Goal: Task Accomplishment & Management: Use online tool/utility

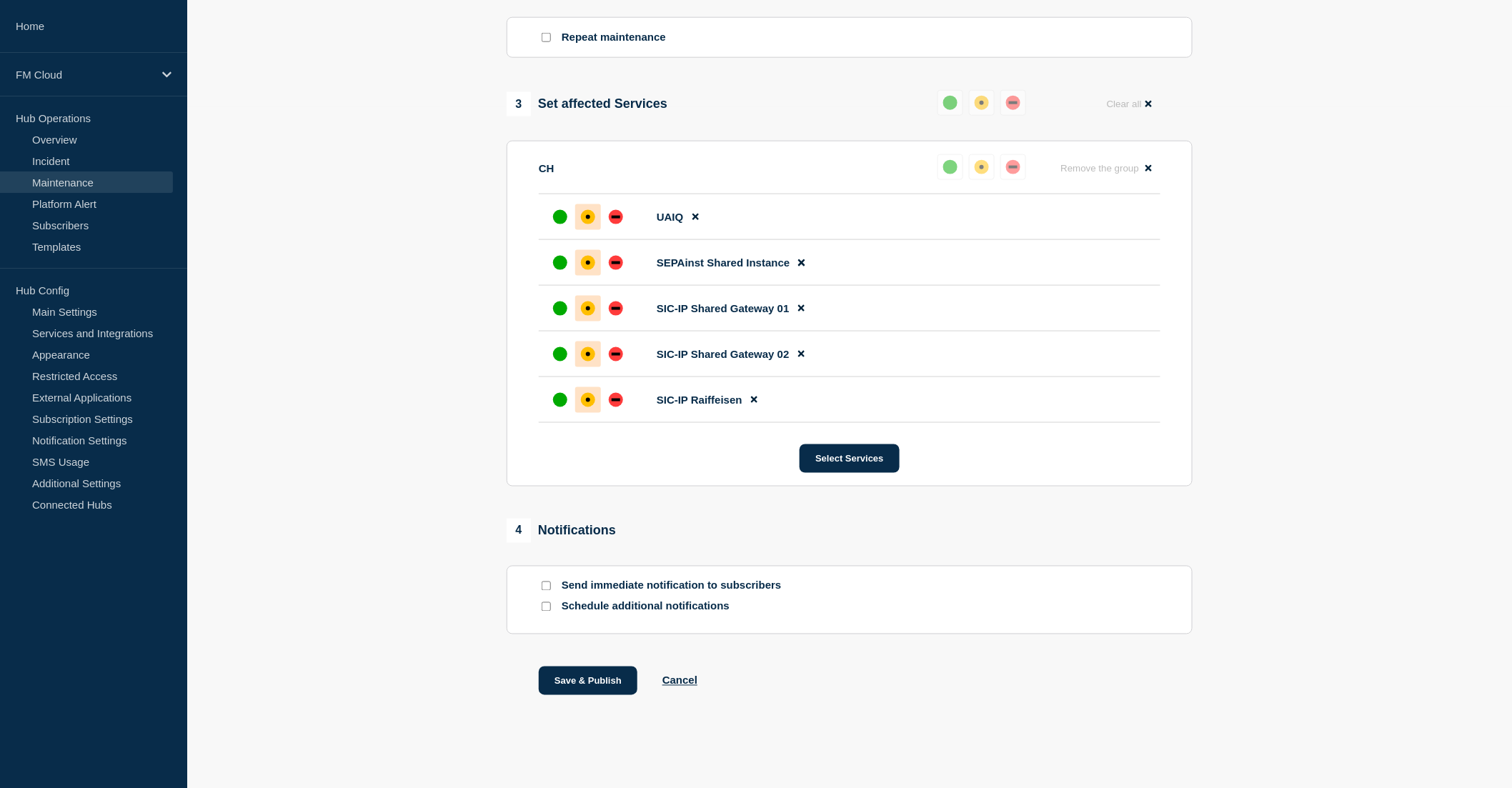
scroll to position [308, 0]
click at [551, 586] on input "Send immediate notification to subscribers" at bounding box center [546, 586] width 10 height 10
checkbox input "true"
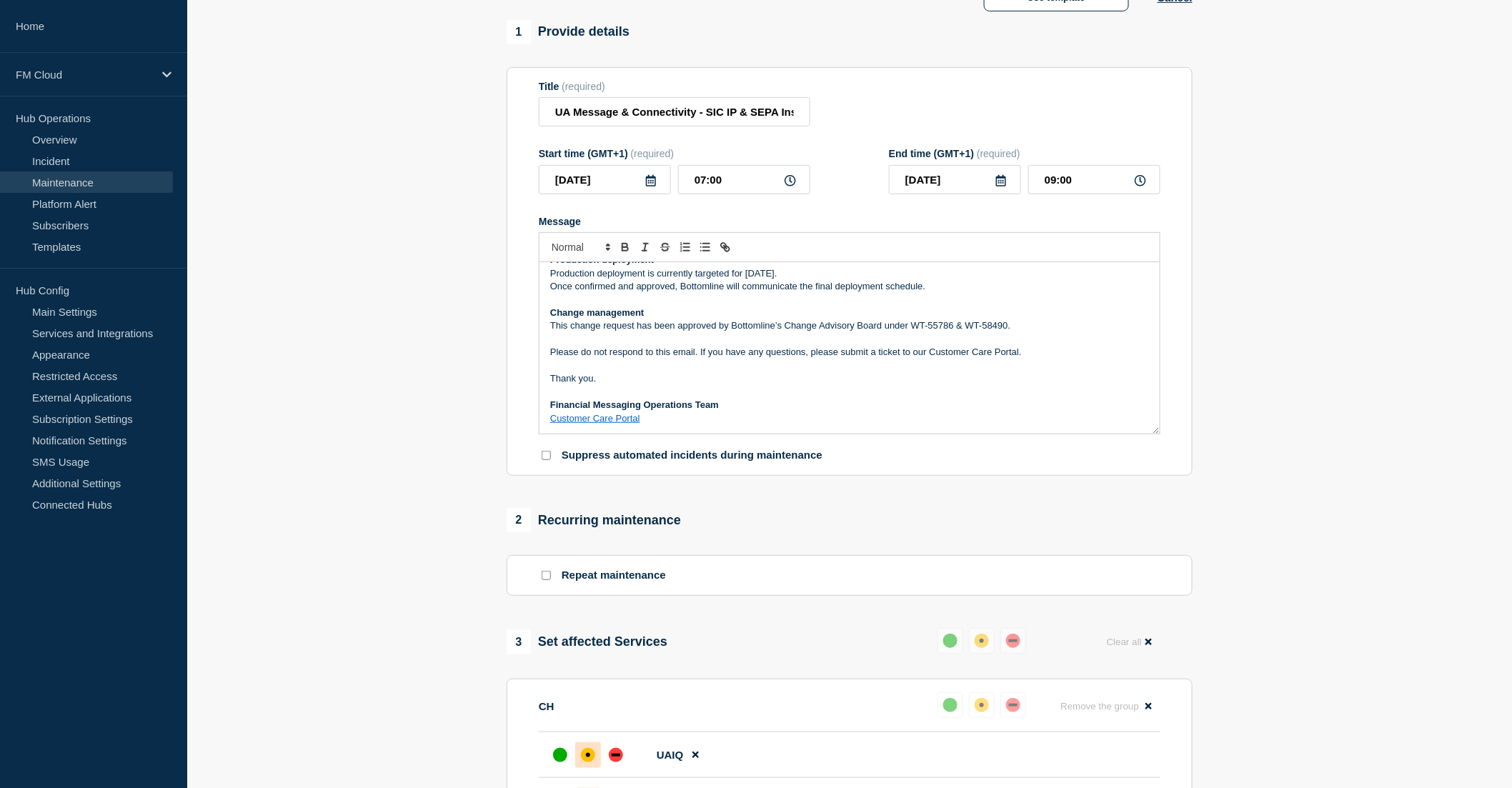
scroll to position [141, 0]
click at [918, 333] on p "This change request has been approved by Bottomline’s Change Advisory Board und…" at bounding box center [849, 327] width 599 height 12
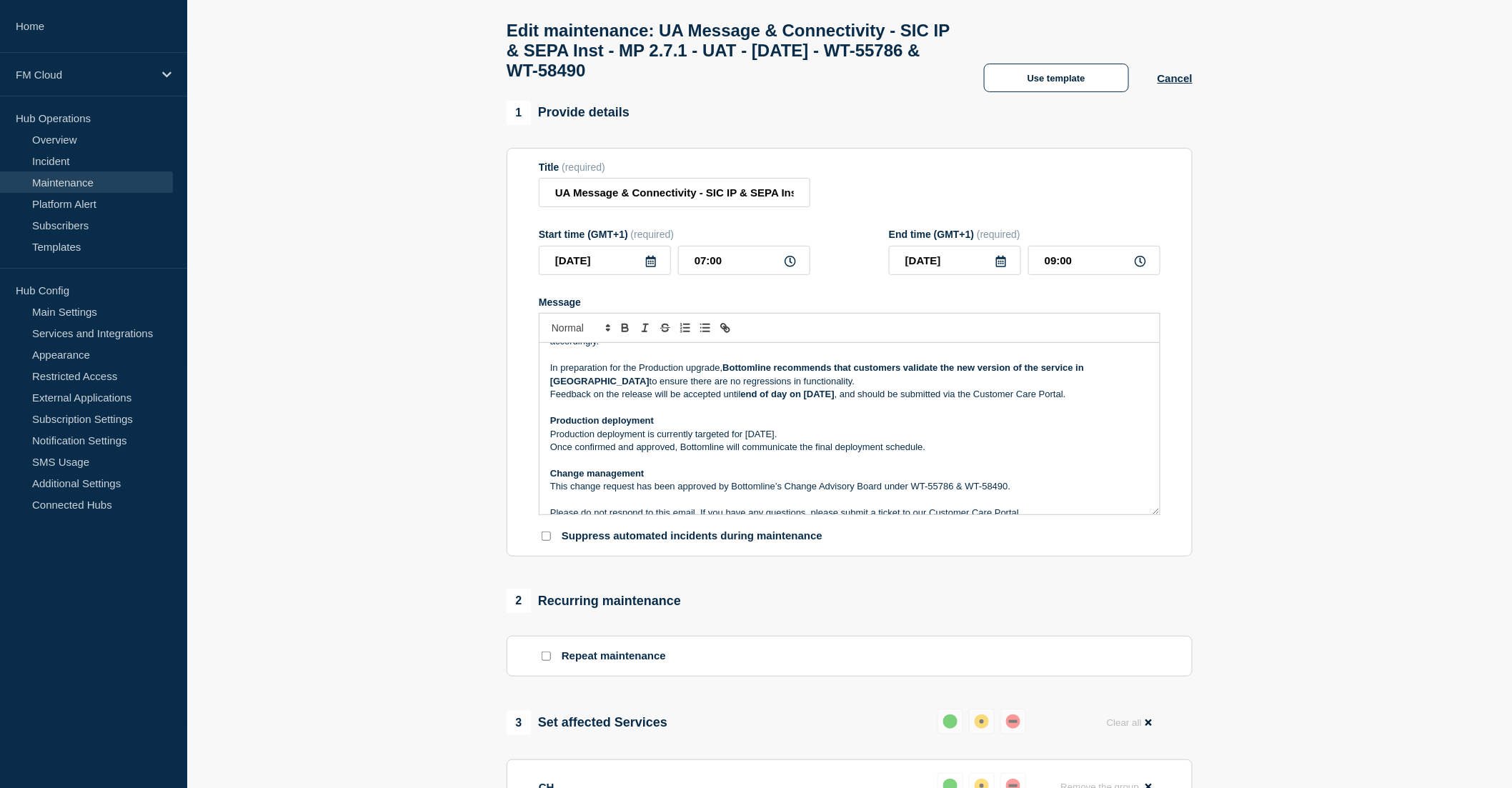
scroll to position [148, 0]
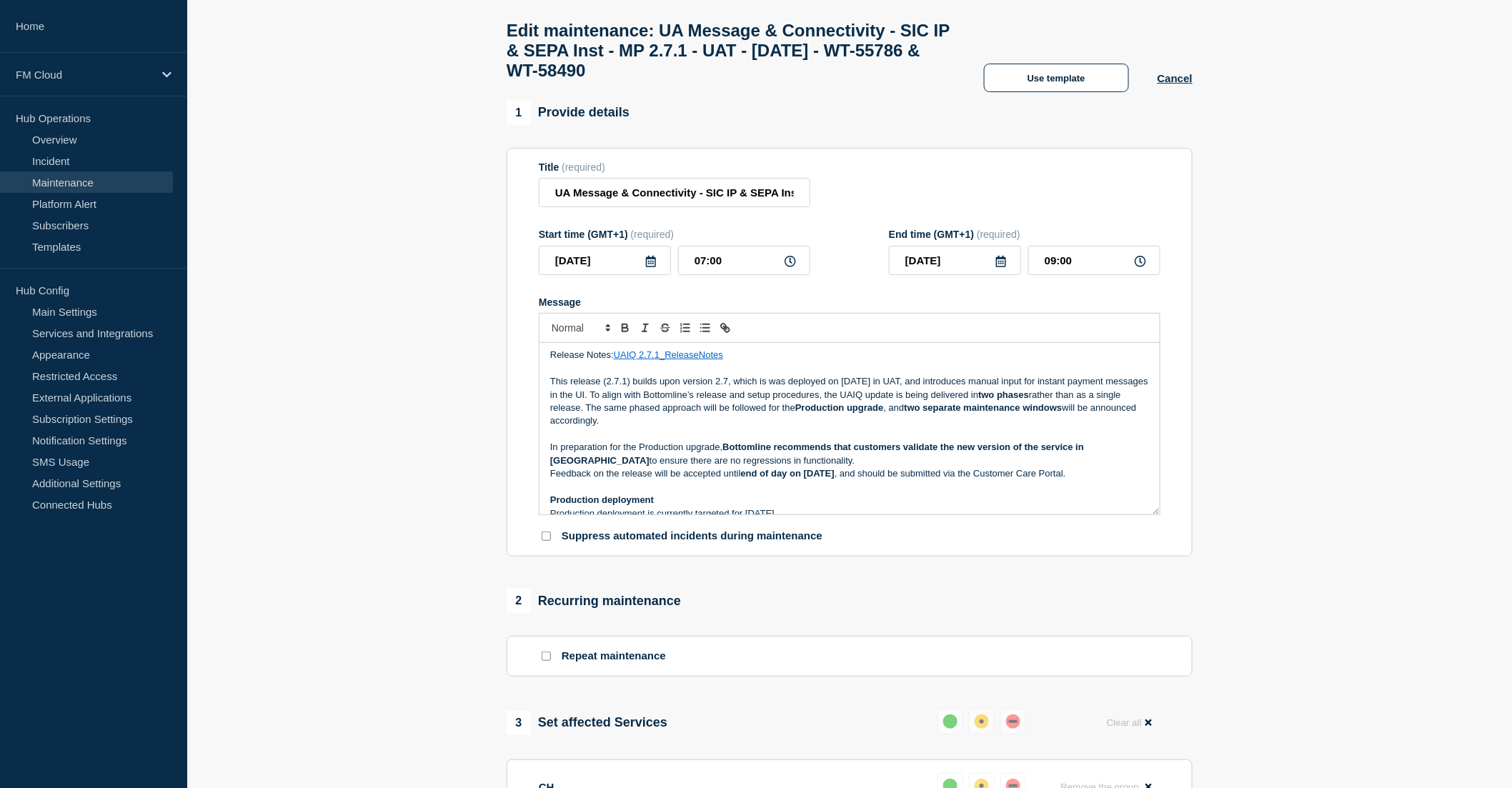
drag, startPoint x: 676, startPoint y: 437, endPoint x: 547, endPoint y: 394, distance: 136.0
click at [547, 394] on div "Maintenance Notification On Thursday 04 September 2025 , between 08:00 and 10:0…" at bounding box center [849, 429] width 620 height 172
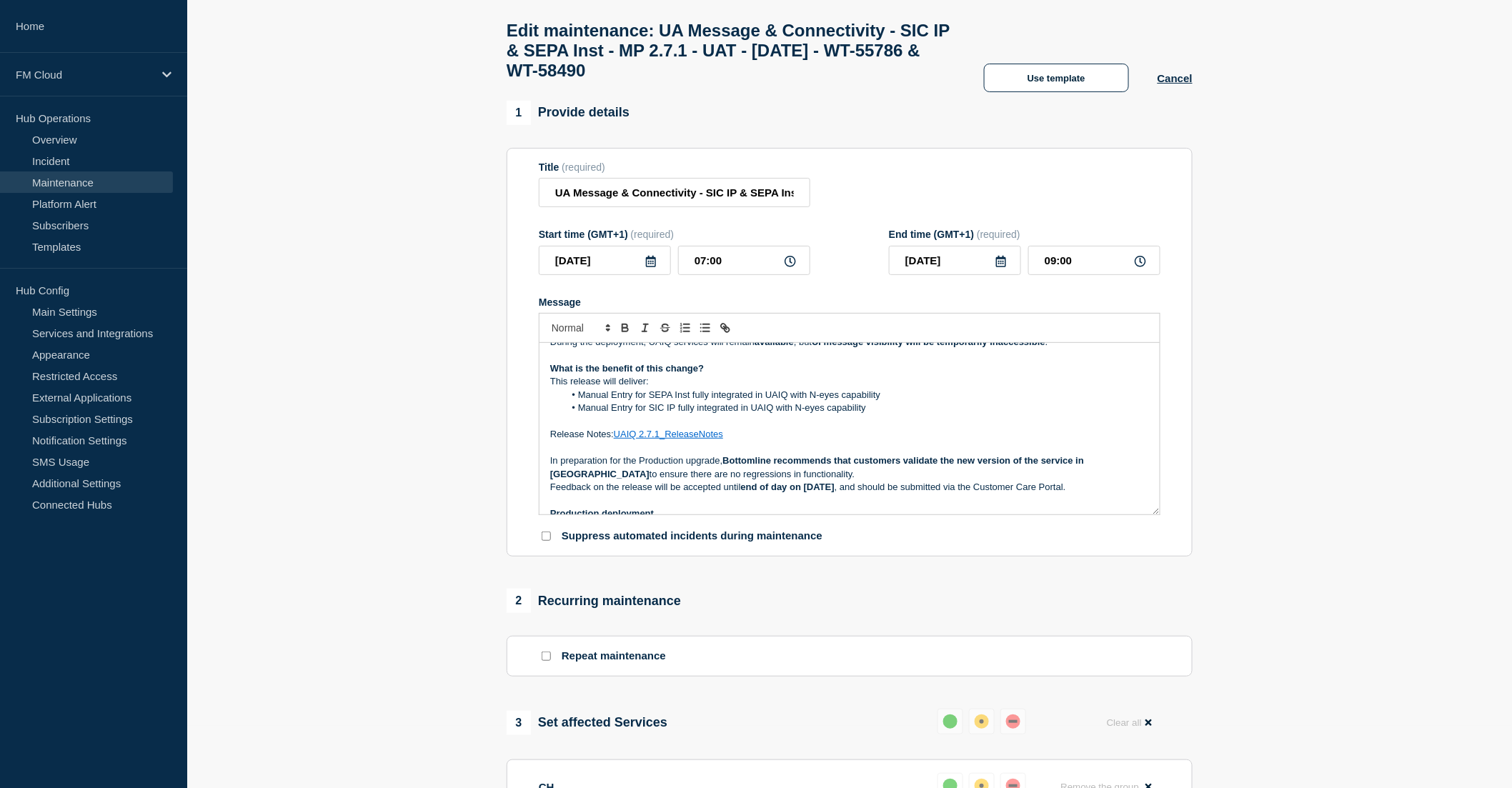
scroll to position [0, 0]
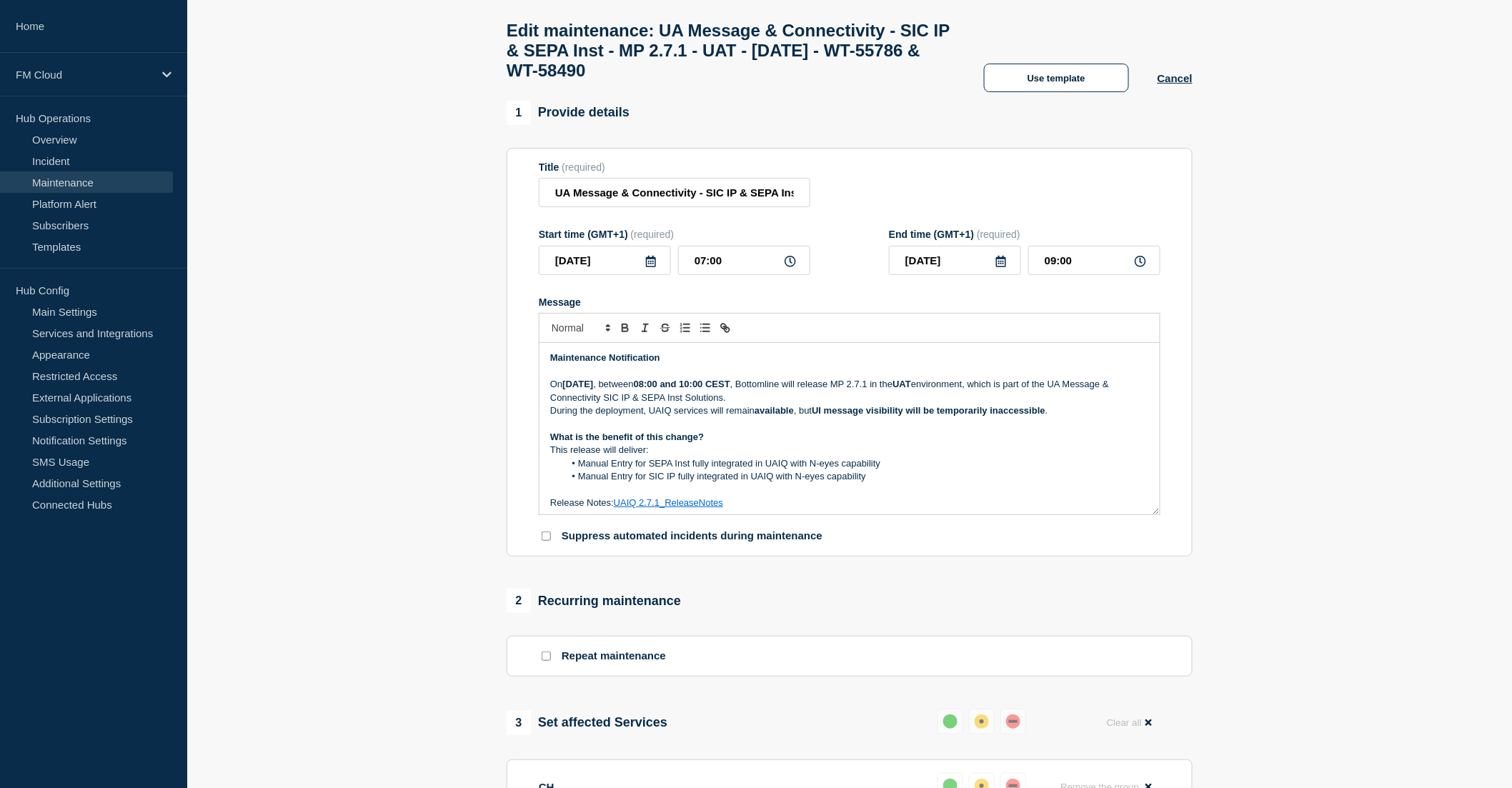
click at [886, 469] on li "Manual Entry for SEPA Inst fully integrated in UAIQ with N-eyes capability" at bounding box center [857, 463] width 586 height 12
drag, startPoint x: 811, startPoint y: 397, endPoint x: 832, endPoint y: 394, distance: 21.2
click at [730, 390] on strong "08:00 and 10:00 CEST" at bounding box center [681, 383] width 96 height 11
click at [861, 457] on p "This release will deliver:" at bounding box center [849, 450] width 599 height 12
click at [897, 470] on li "Manual Entry for SEPA Inst fully integrated in UAIQ with N-eyes capability" at bounding box center [857, 463] width 586 height 12
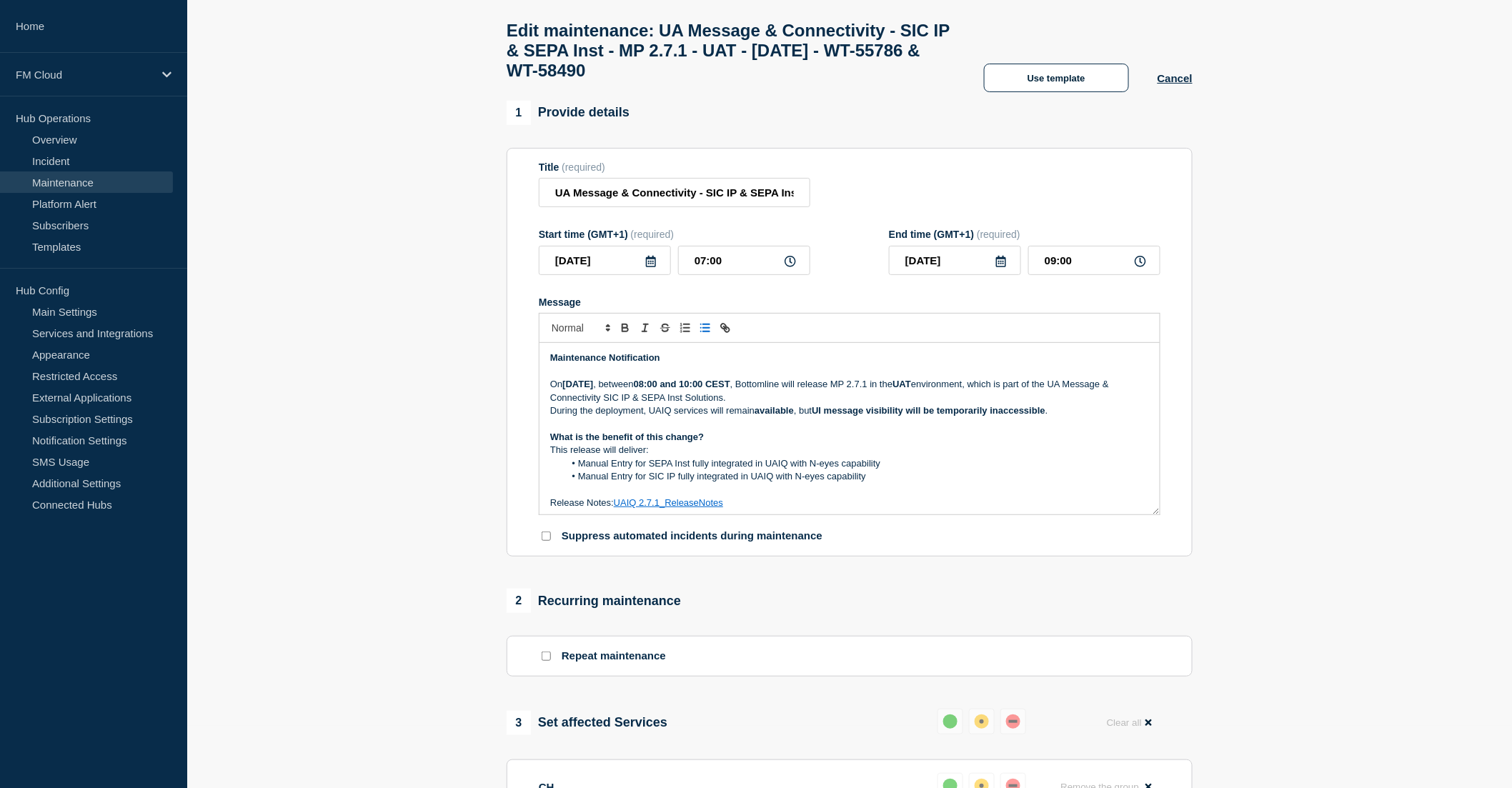
click at [884, 483] on li "Manual Entry for SIC IP fully integrated in UAIQ with N-eyes capability" at bounding box center [857, 476] width 586 height 12
click at [895, 470] on li "Manual Entry for SEPA Inst fully integrated in UAIQ with N-eyes capability" at bounding box center [857, 463] width 586 height 12
click at [876, 470] on li "Manual Entry for SEPA Inst fully integrated in UAIQ with N-eyes capability" at bounding box center [857, 463] width 586 height 12
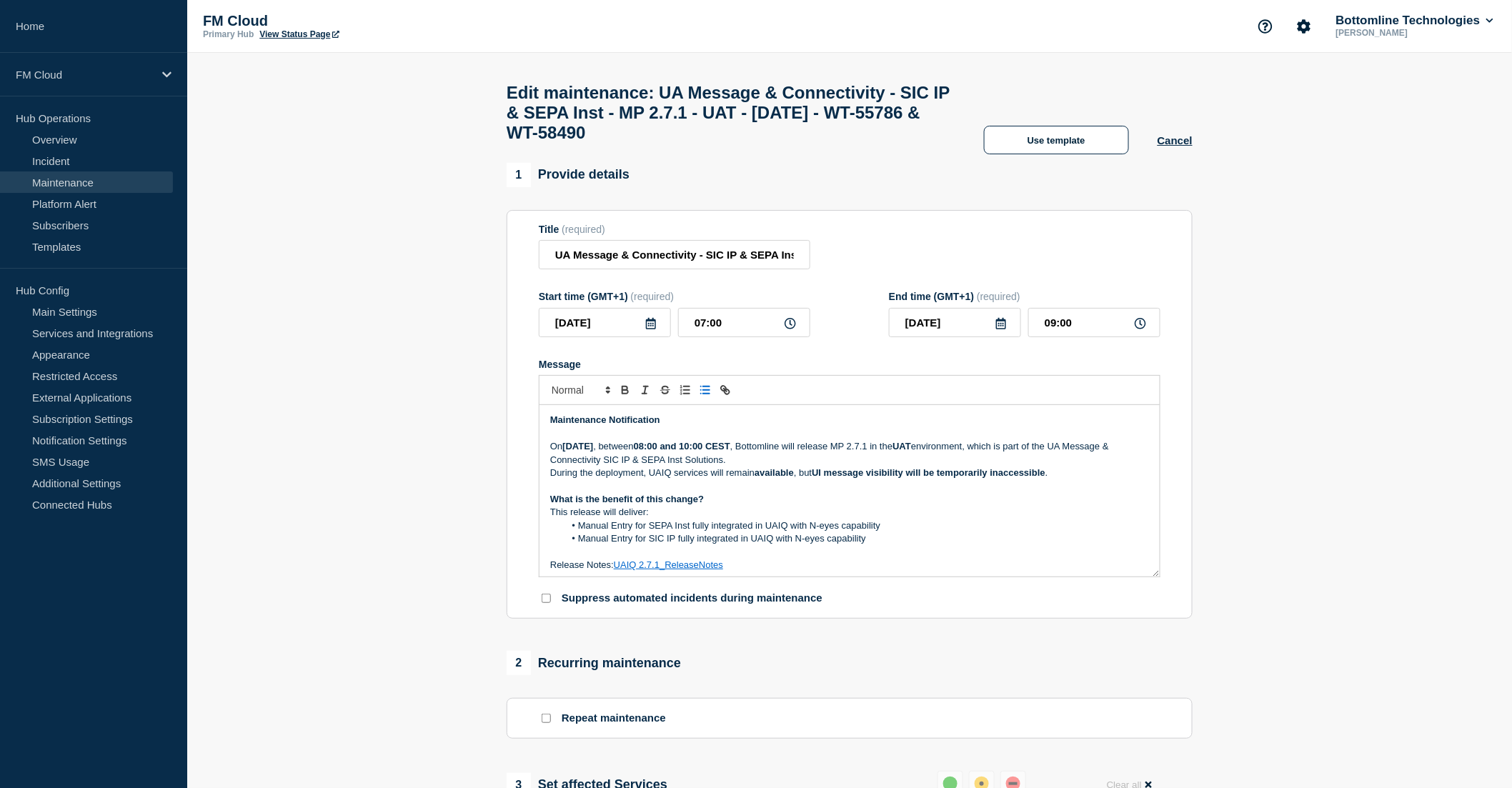
scroll to position [79, 0]
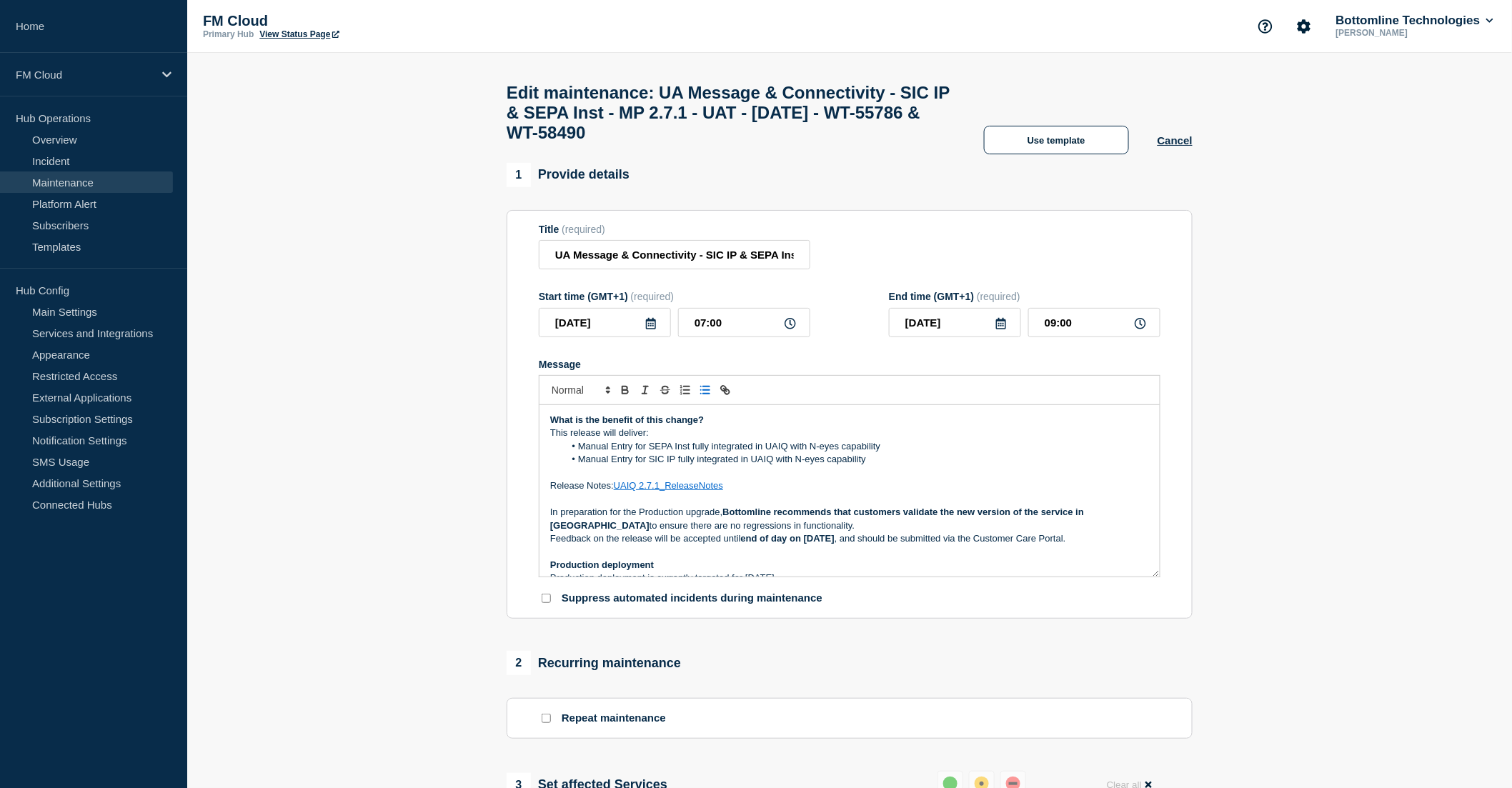
click at [835, 543] on strong "end of day on September 5, 2025" at bounding box center [788, 538] width 94 height 11
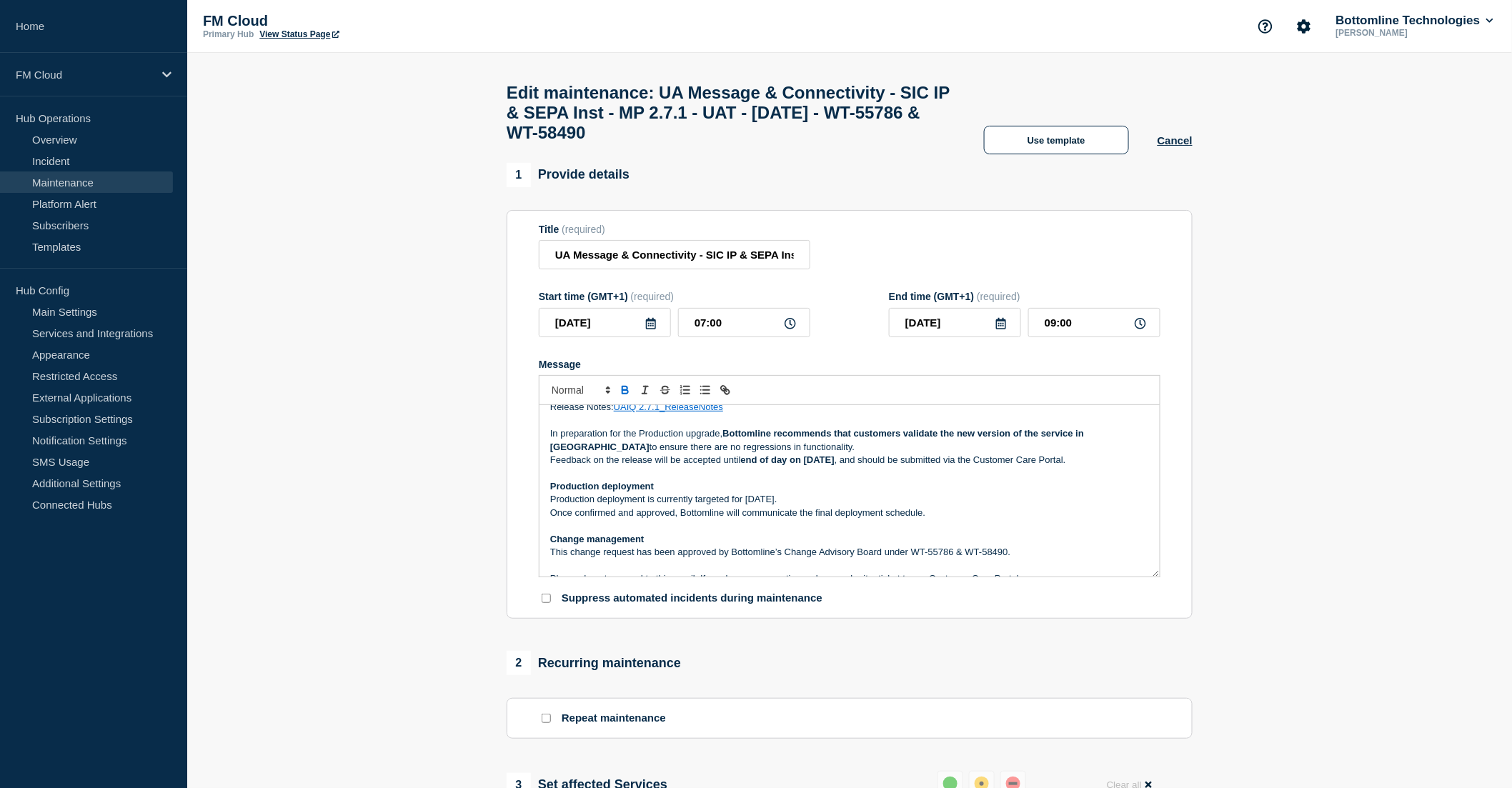
scroll to position [159, 0]
click at [860, 505] on p "Production deployment is currently targeted for [DATE]." at bounding box center [849, 498] width 599 height 12
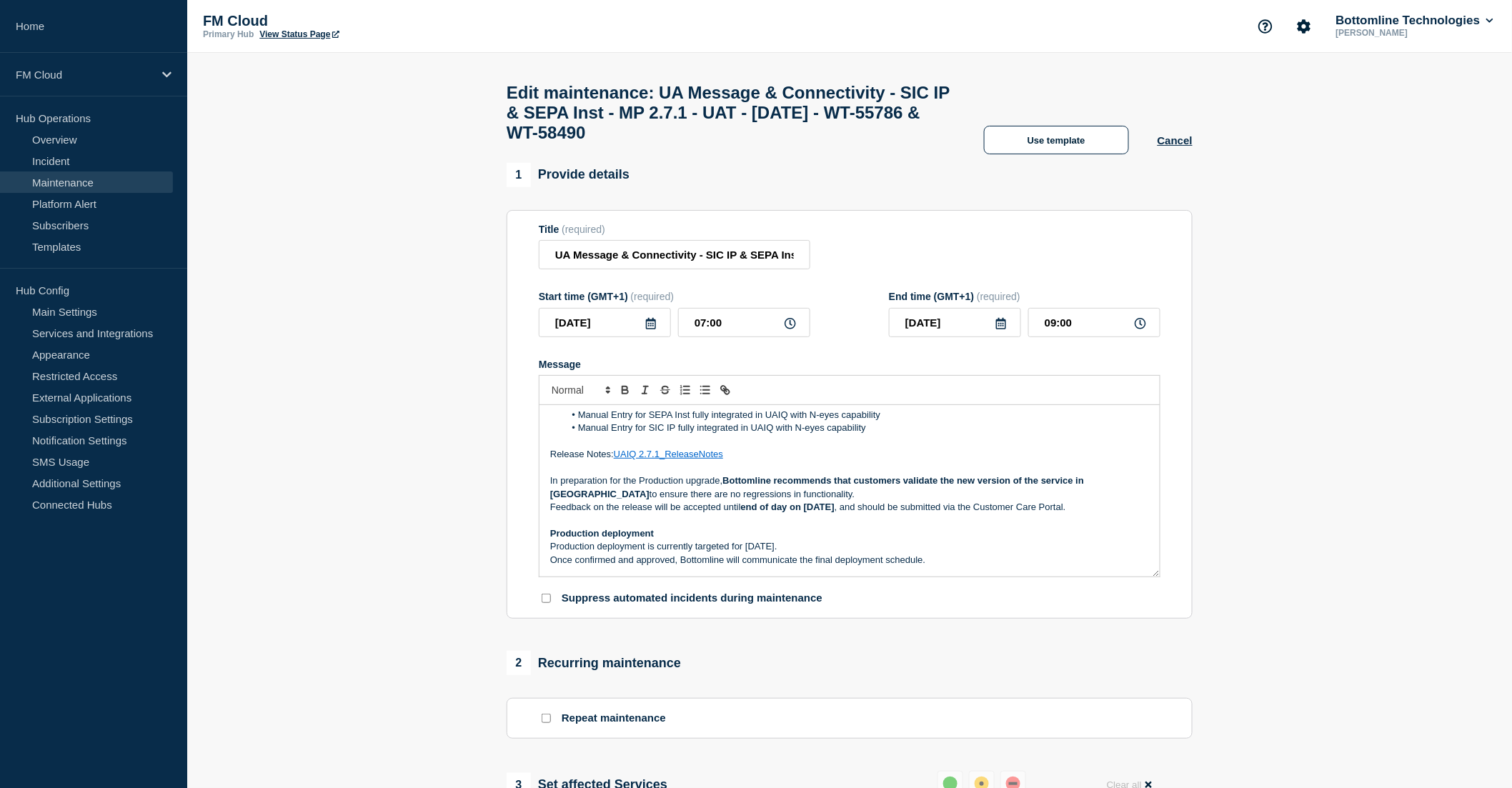
scroll to position [82, 0]
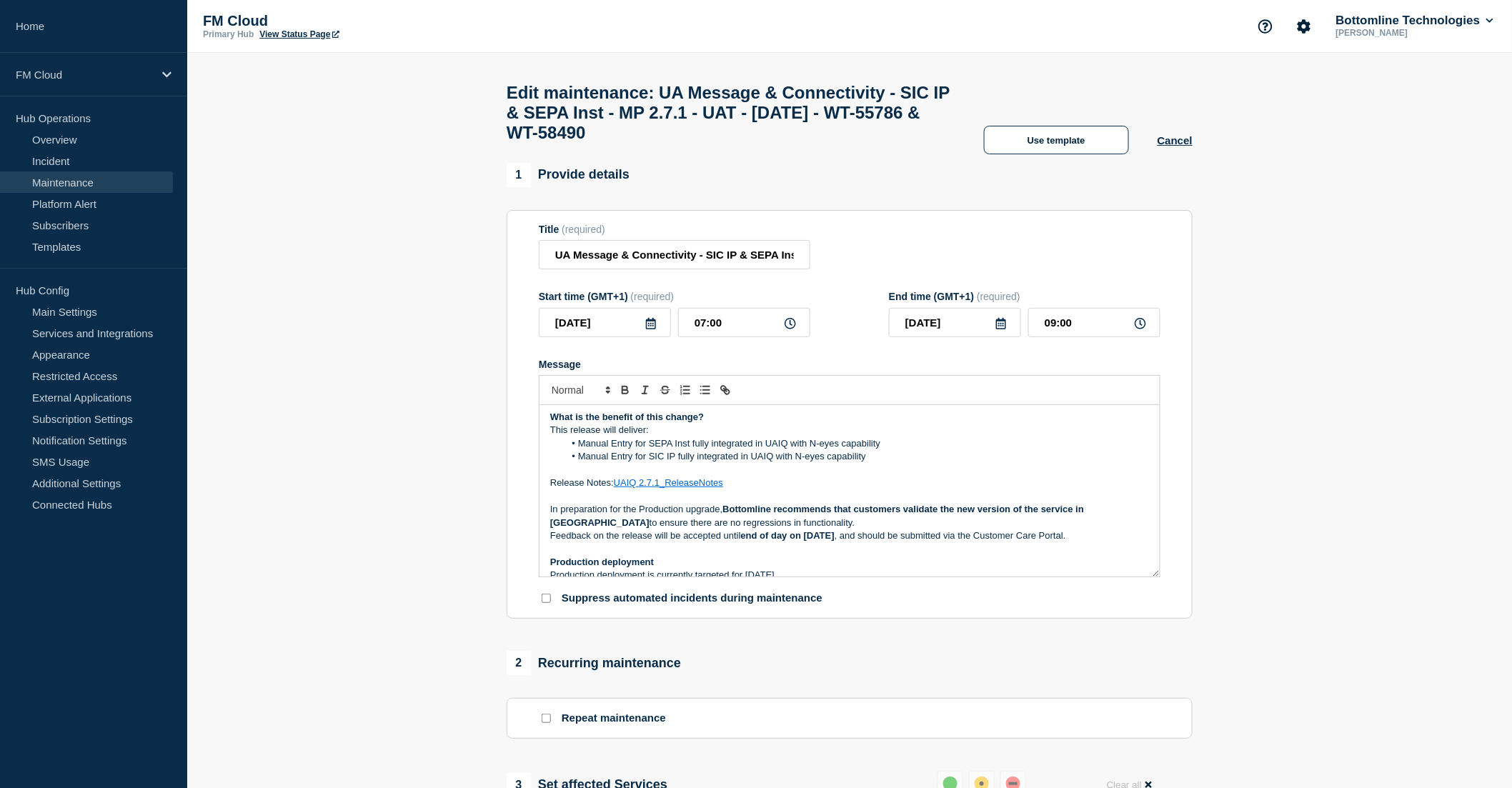
click at [895, 489] on p "Release Notes: UAIQ 2.7.1_ReleaseNotes" at bounding box center [849, 482] width 599 height 12
click at [870, 489] on p "Release Notes: UAIQ 2.7.1_ReleaseNotes" at bounding box center [849, 482] width 599 height 12
click at [868, 477] on p "Message" at bounding box center [849, 469] width 599 height 12
click at [946, 463] on li "Manual Entry for SIC IP fully integrated in UAIQ with N-eyes capability" at bounding box center [857, 456] width 586 height 12
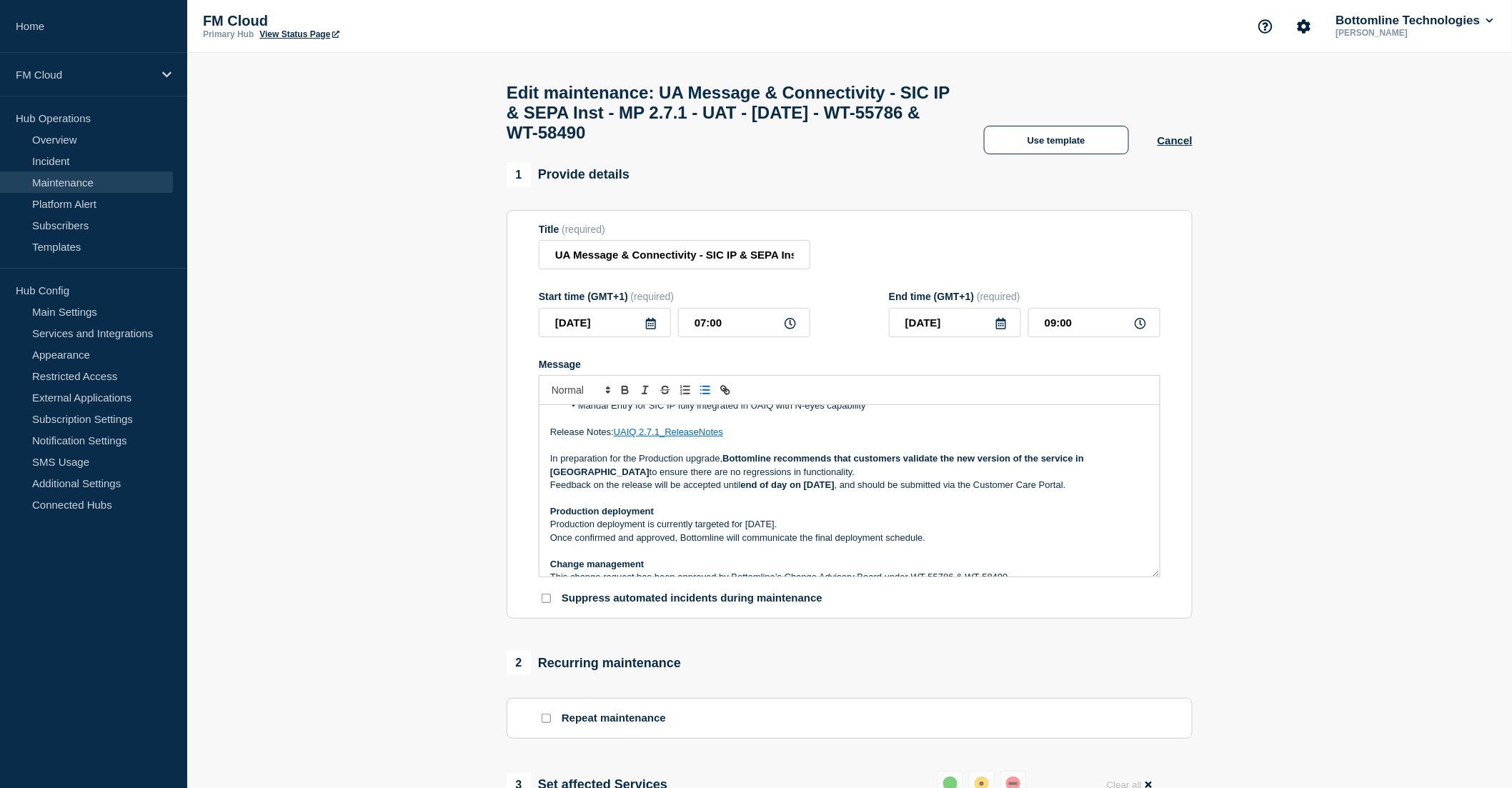
scroll to position [161, 0]
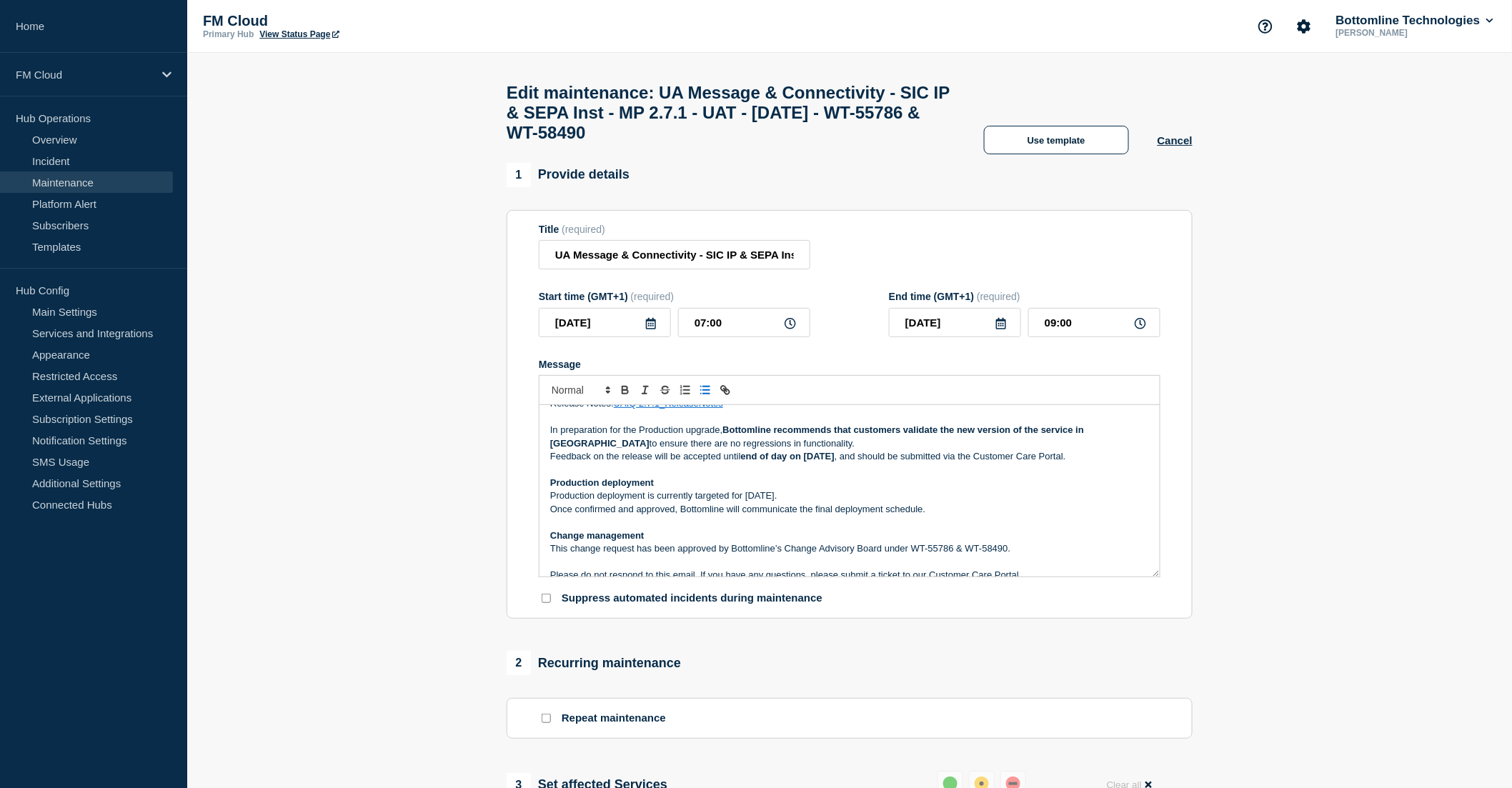
click at [872, 502] on p "Production deployment is currently targeted for [DATE]." at bounding box center [849, 495] width 599 height 12
click at [752, 529] on p "Message" at bounding box center [849, 522] width 599 height 12
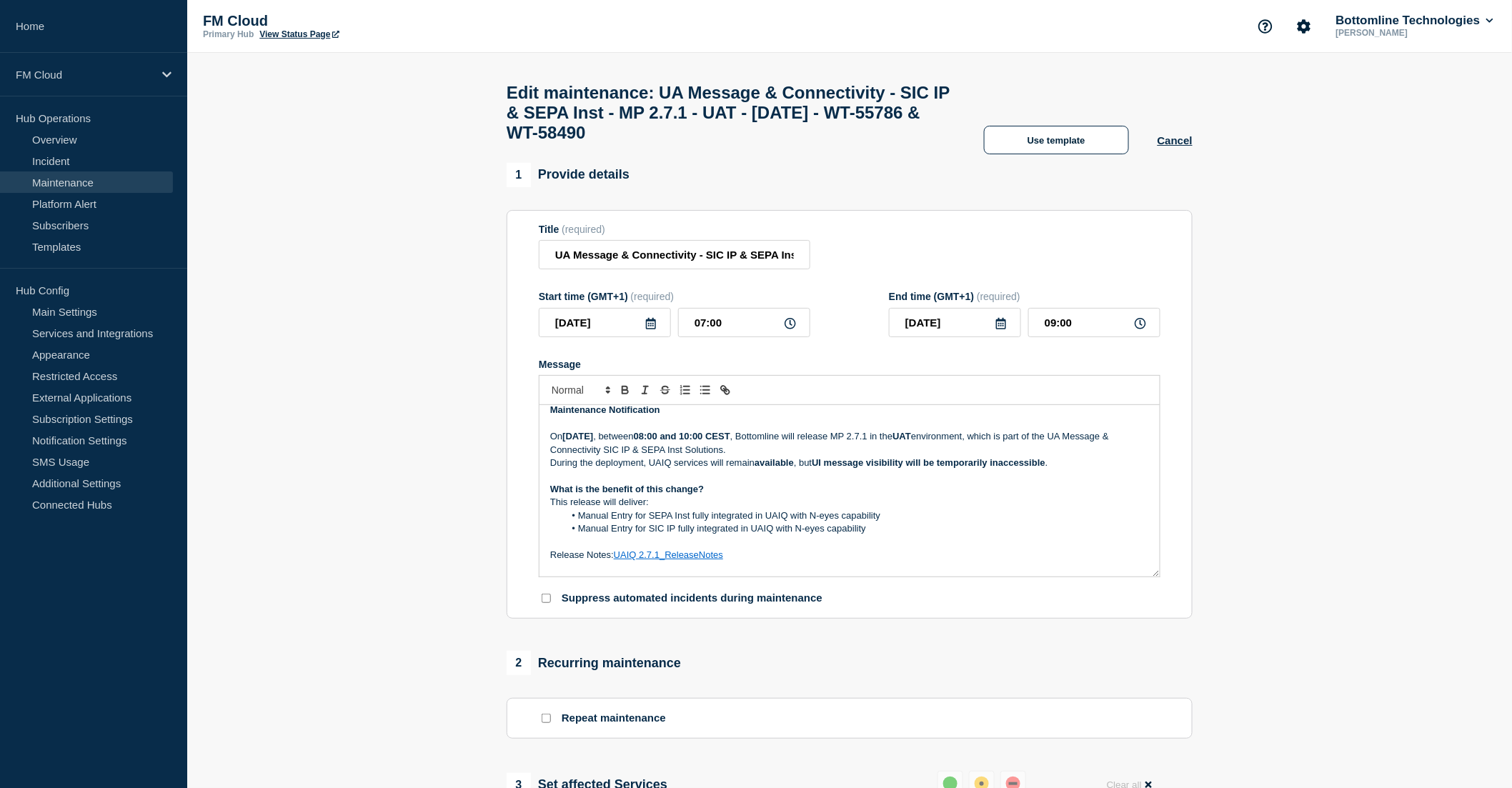
scroll to position [0, 0]
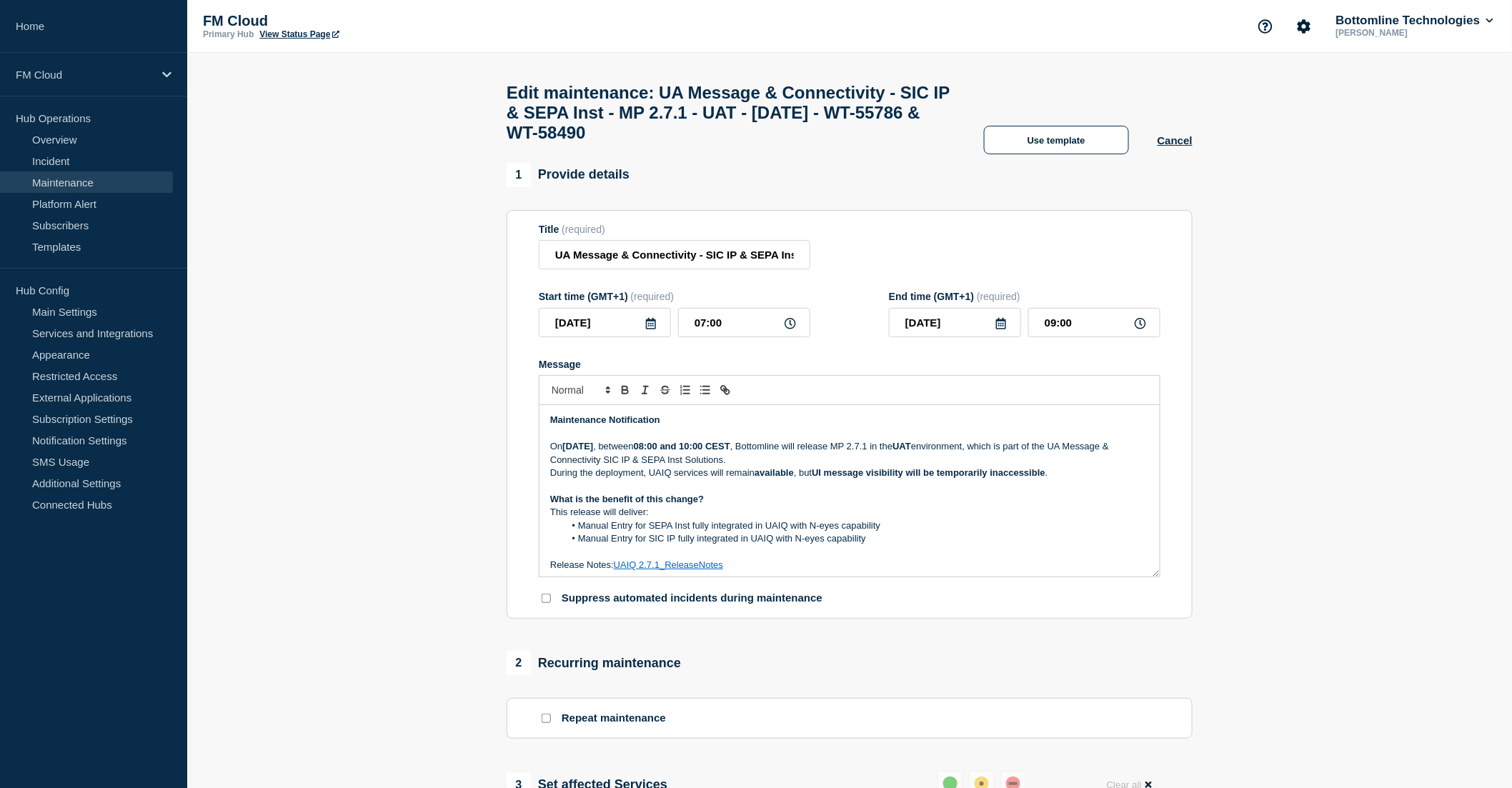
click at [755, 519] on p "This release will deliver:" at bounding box center [849, 512] width 599 height 12
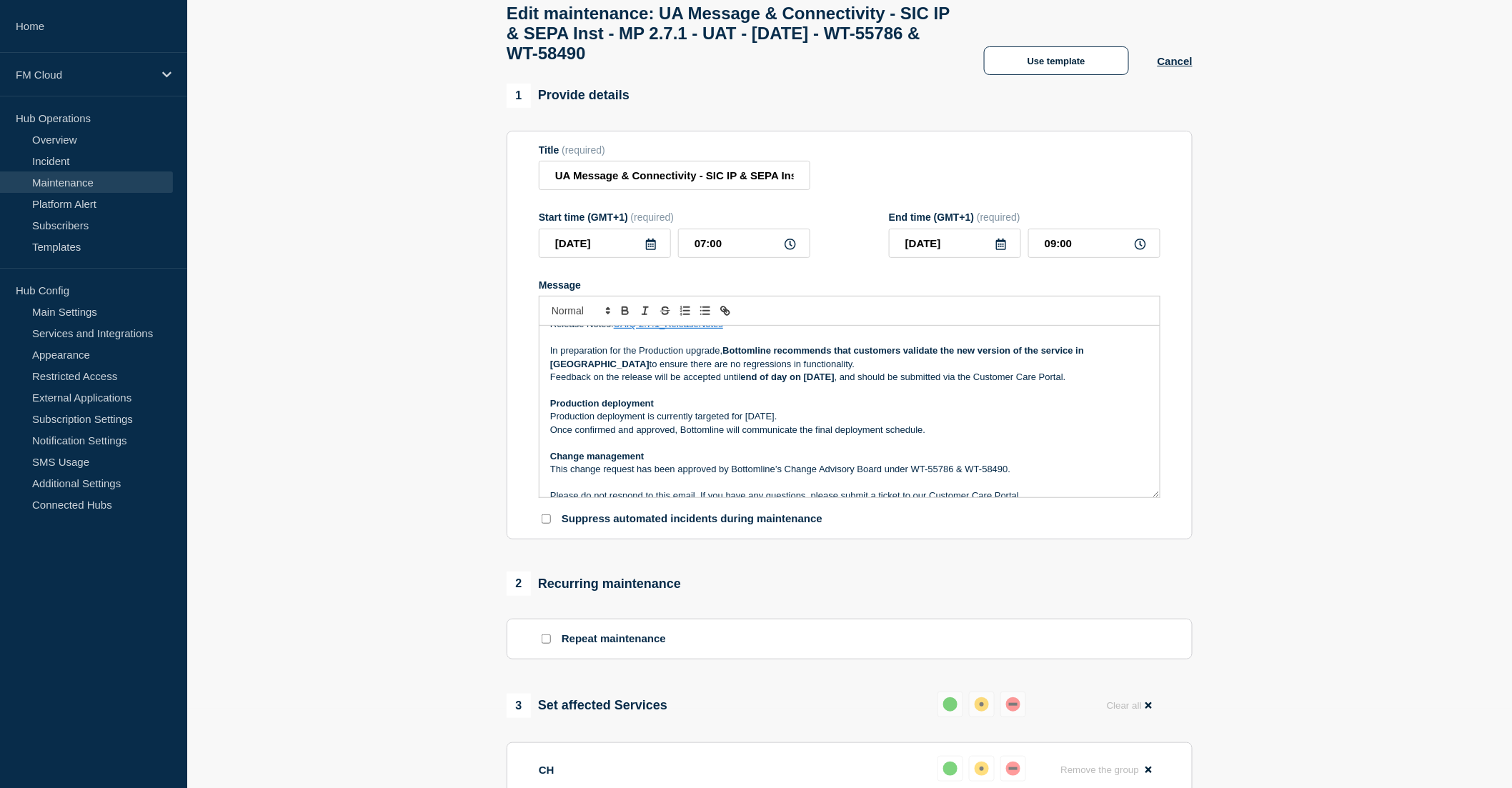
scroll to position [82, 0]
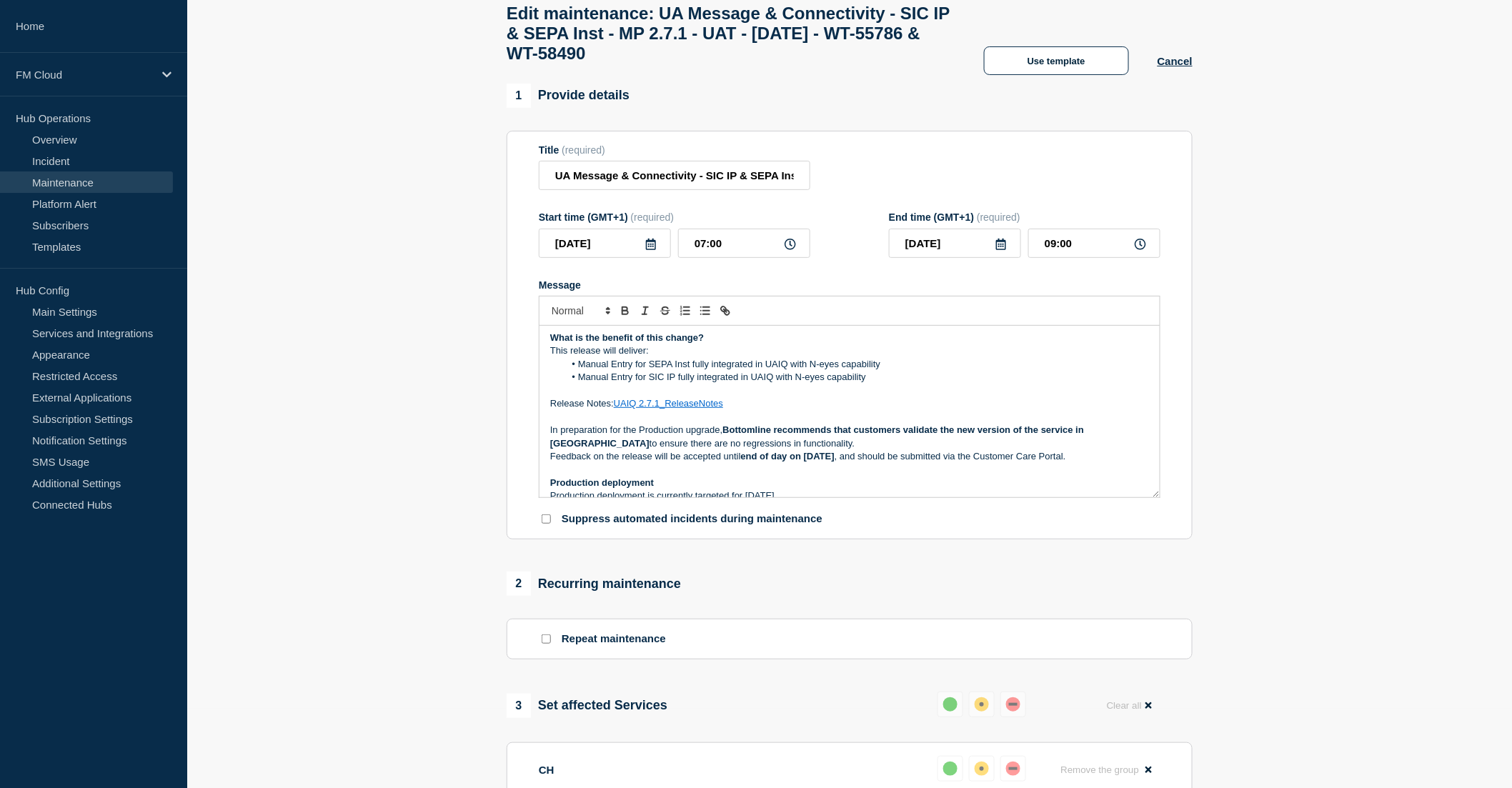
click at [586, 424] on p "Message" at bounding box center [849, 416] width 599 height 12
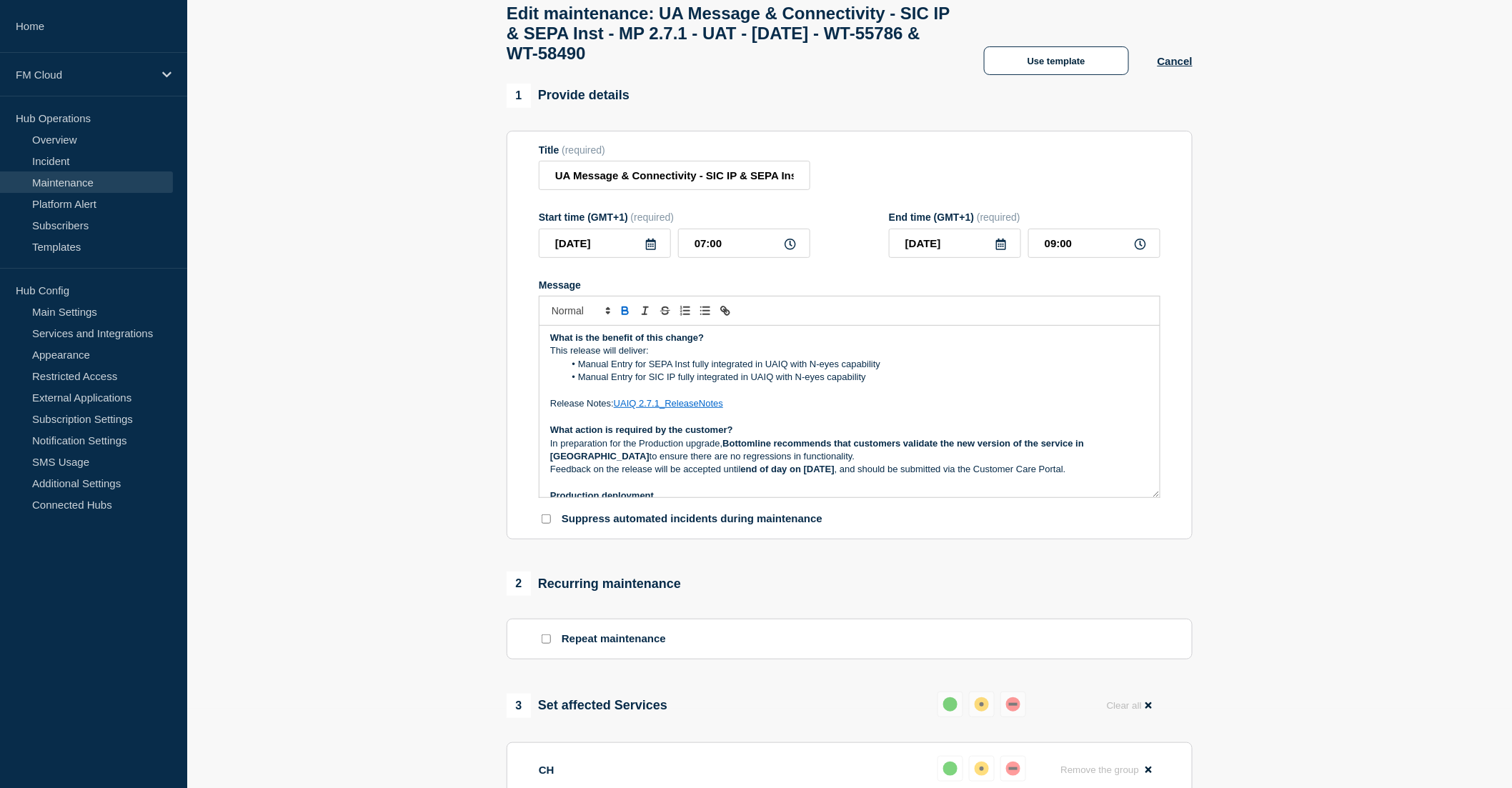
click at [979, 424] on p "Message" at bounding box center [849, 416] width 599 height 12
click at [789, 437] on p "What action is required by the customer?" at bounding box center [849, 430] width 599 height 12
click at [831, 410] on p "Release Notes: UAIQ 2.7.1_ReleaseNotes" at bounding box center [849, 403] width 599 height 12
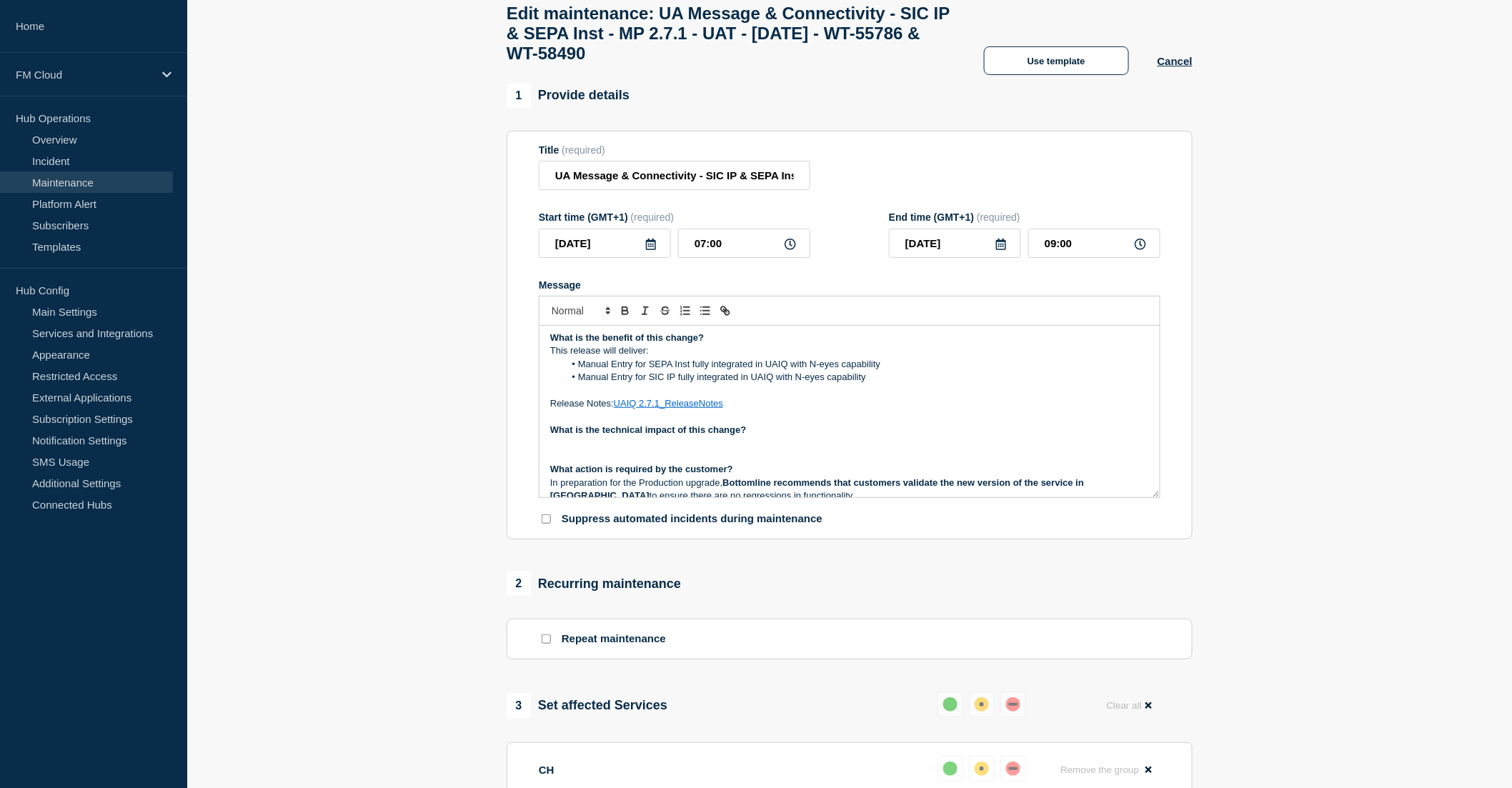
scroll to position [3, 0]
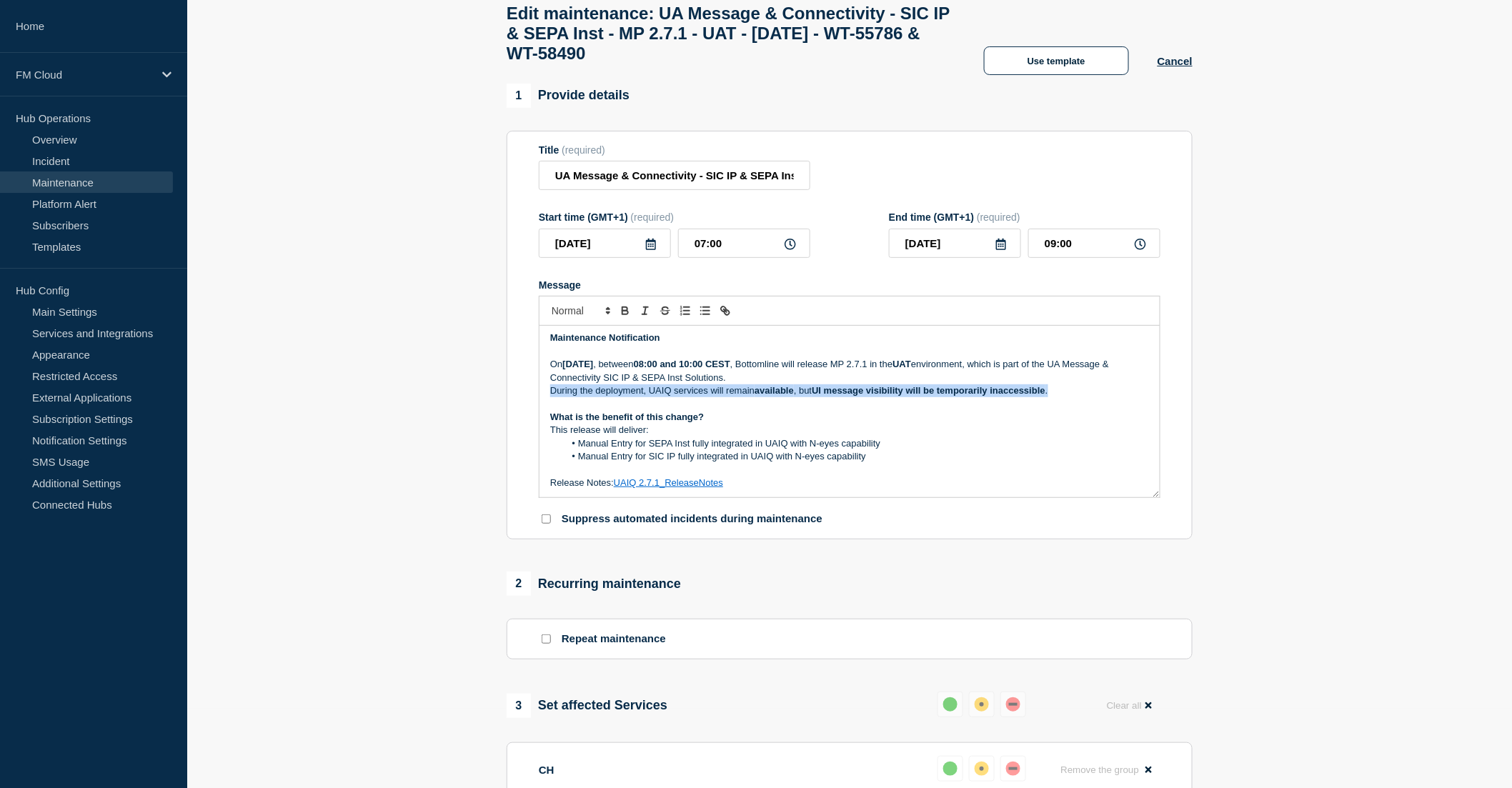
drag, startPoint x: 551, startPoint y: 404, endPoint x: 1072, endPoint y: 395, distance: 521.1
click at [1072, 395] on p "During the deployment, UAIQ services will remain available , but UI message vis…" at bounding box center [849, 390] width 599 height 12
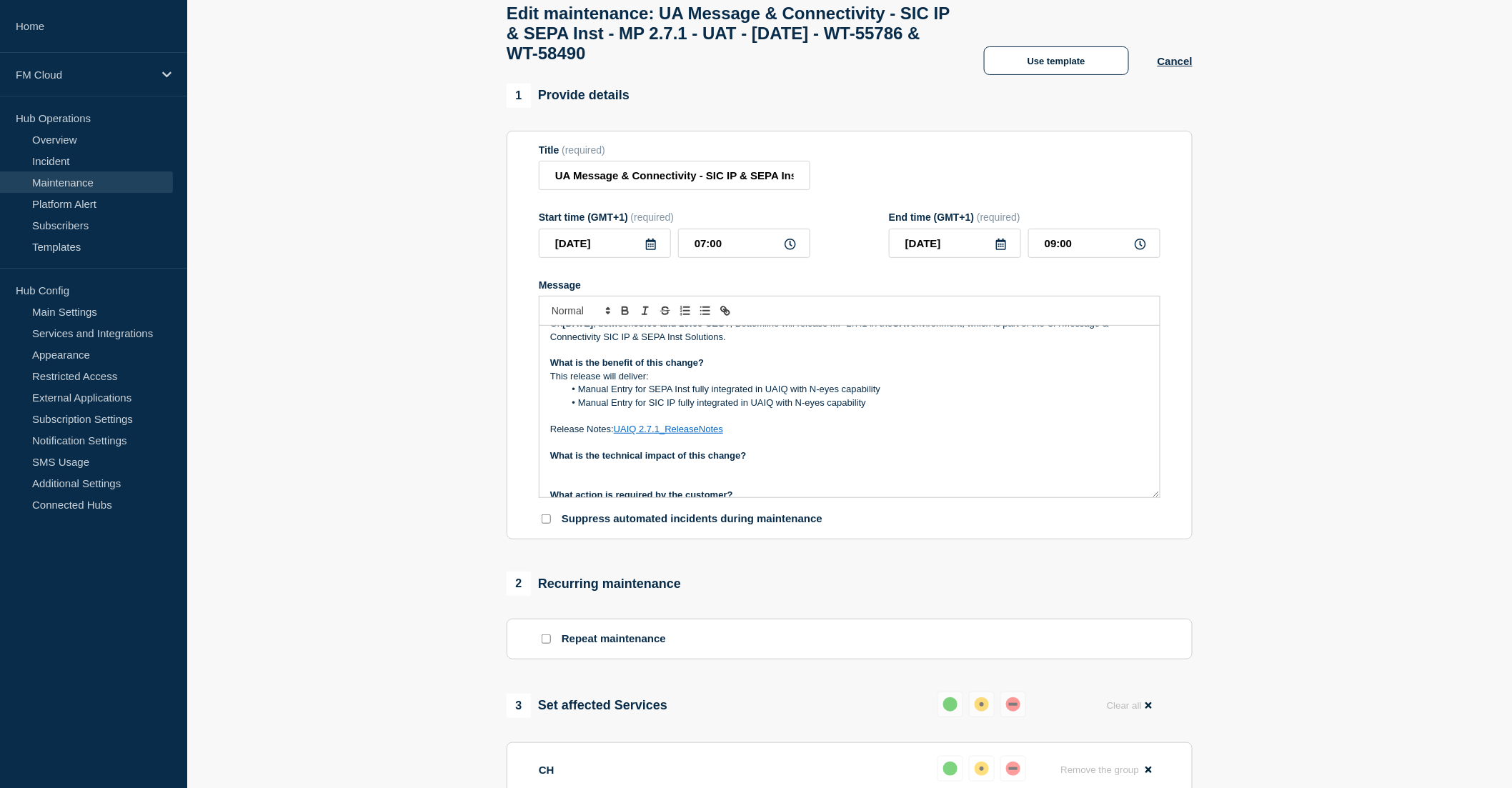
scroll to position [82, 0]
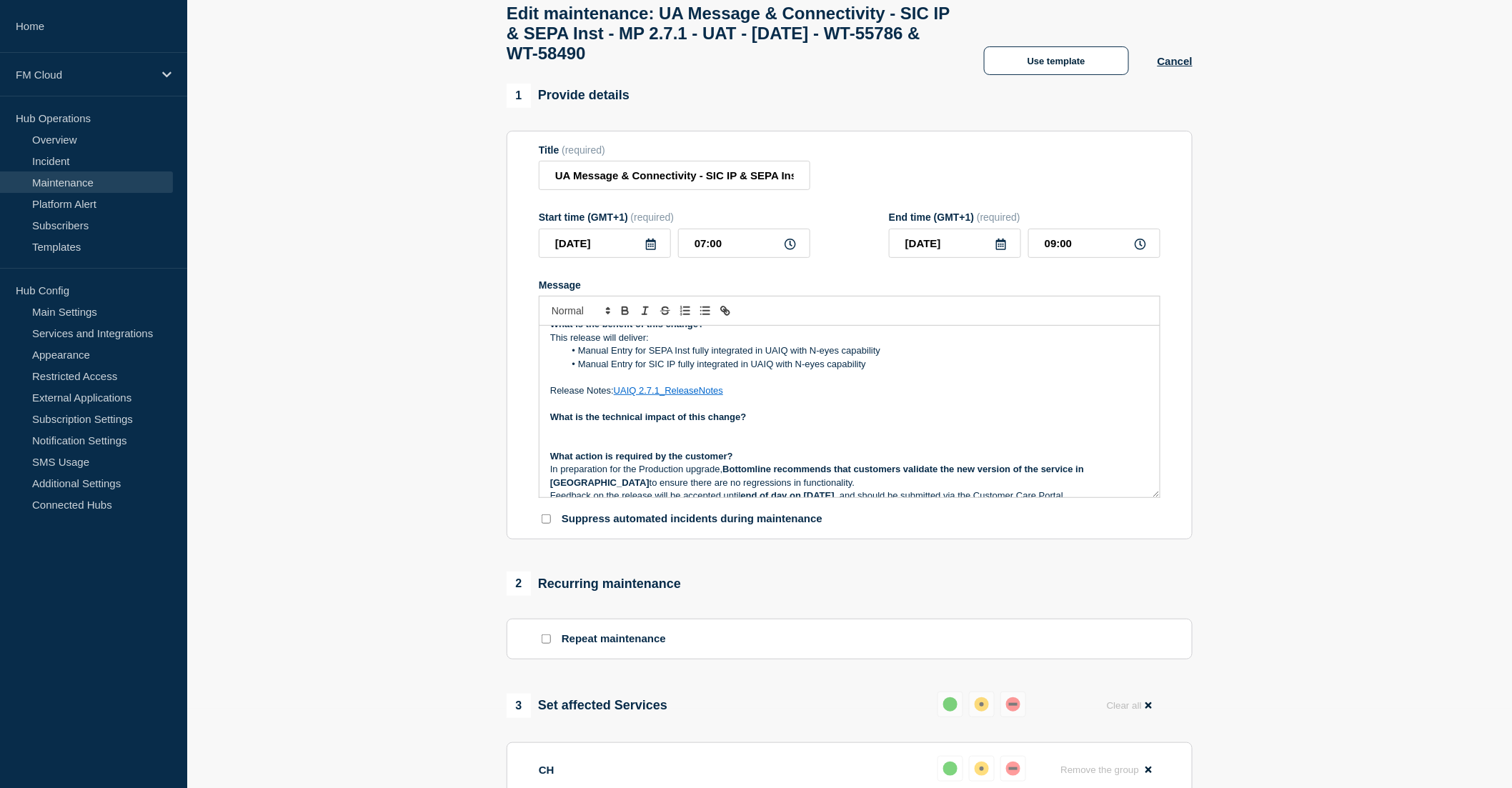
click at [628, 437] on p "Message" at bounding box center [849, 430] width 599 height 12
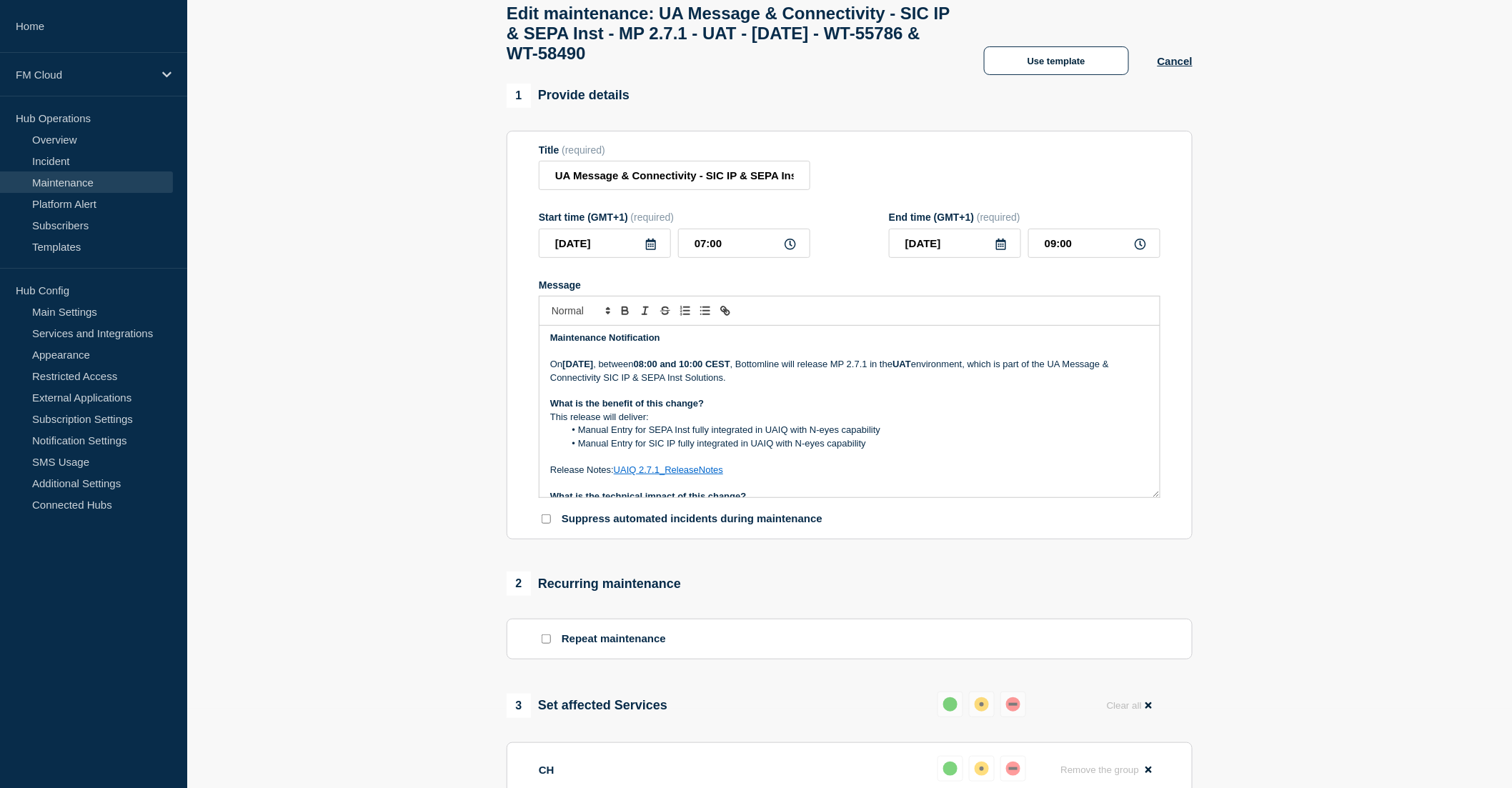
click at [855, 384] on p "On Thursday 04 September 2025 , between 08:00 and 10:00 CEST , Bottomline will …" at bounding box center [849, 372] width 599 height 27
click at [847, 424] on p "This release will deliver:" at bounding box center [849, 416] width 599 height 12
click at [696, 475] on link "UAIQ 2.7.1_ReleaseNotes" at bounding box center [669, 469] width 109 height 11
click at [655, 504] on link "https://bottomline.thruinc.net/Publishing/Link.aspx?LinkID=1B1DSAGV5LIAB" at bounding box center [635, 495] width 97 height 18
click at [983, 437] on li "Manual Entry for SEPA Inst fully integrated in UAIQ with N-eyes capability" at bounding box center [857, 430] width 586 height 12
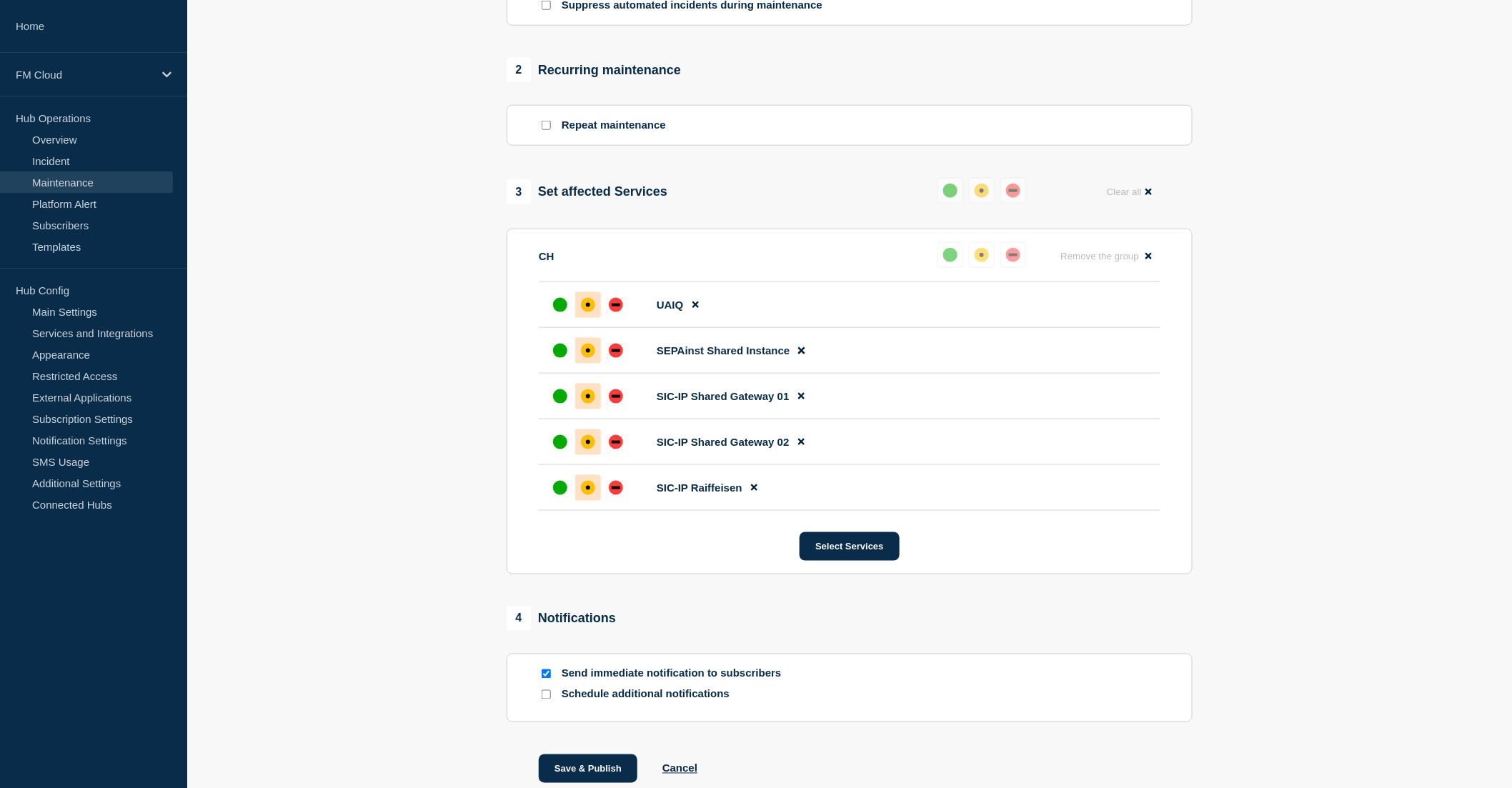
scroll to position [697, 0]
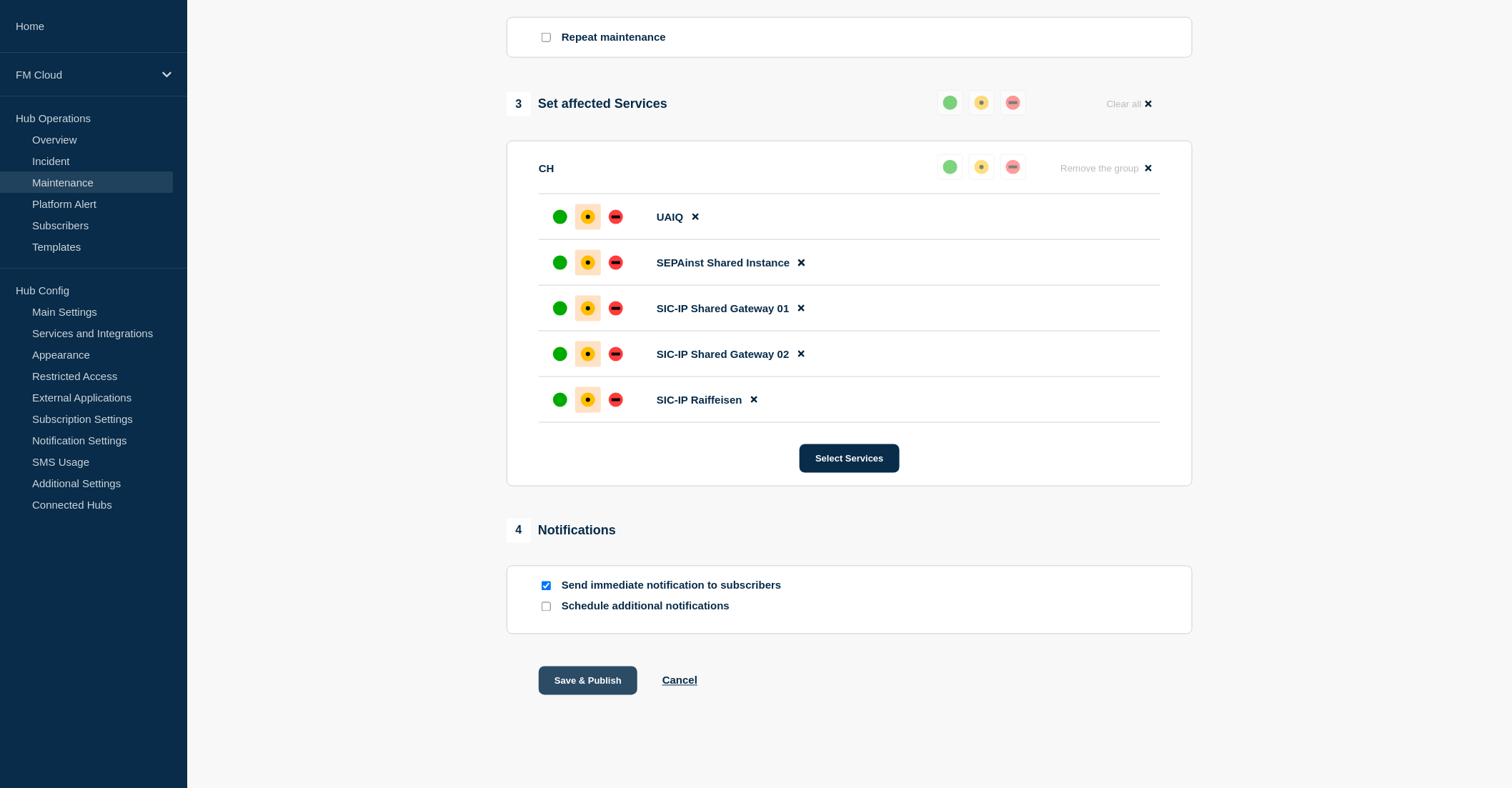
click at [606, 676] on button "Save & Publish" at bounding box center [587, 681] width 98 height 29
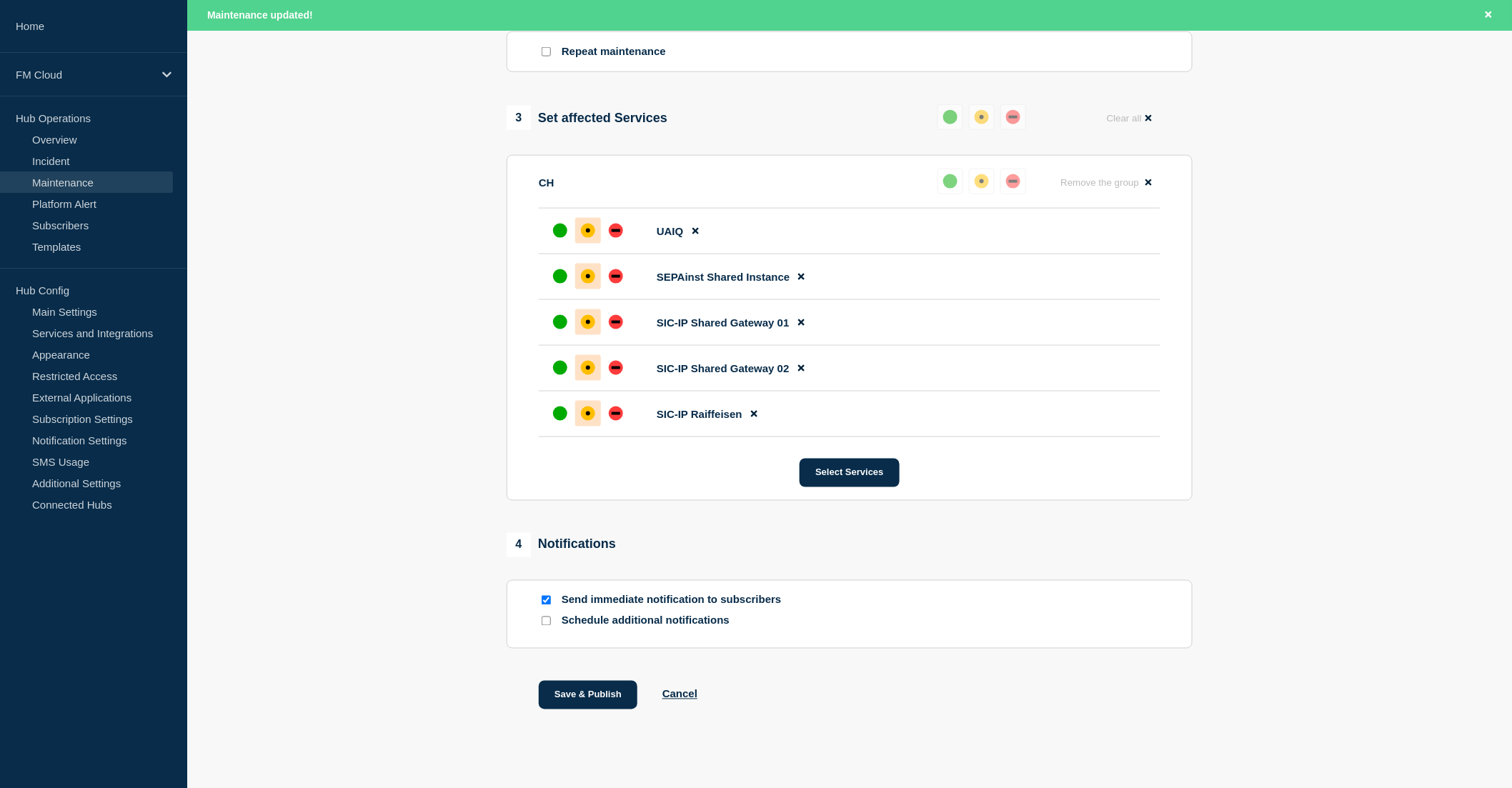
scroll to position [727, 0]
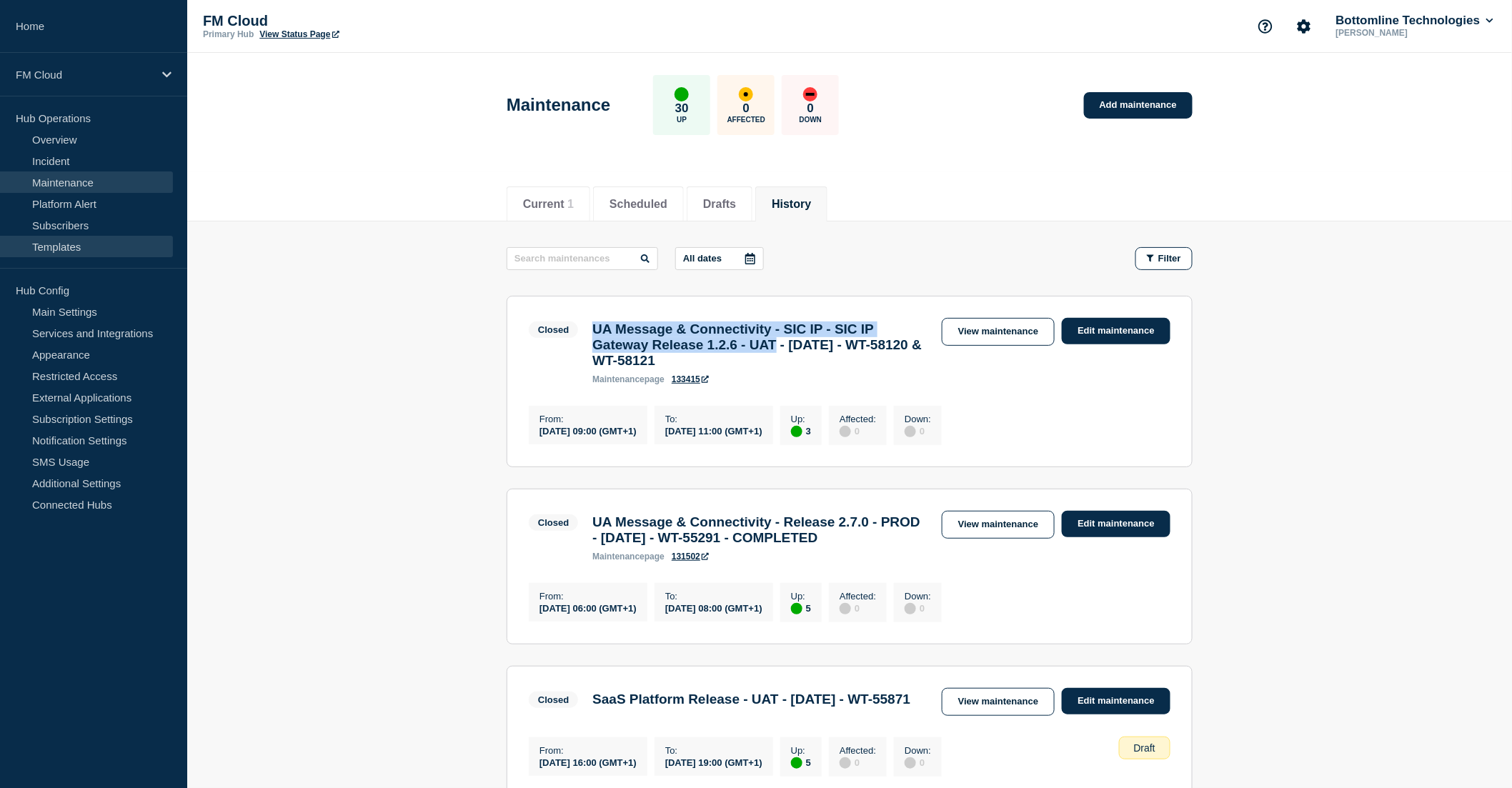
click at [58, 245] on link "Templates" at bounding box center [86, 246] width 173 height 21
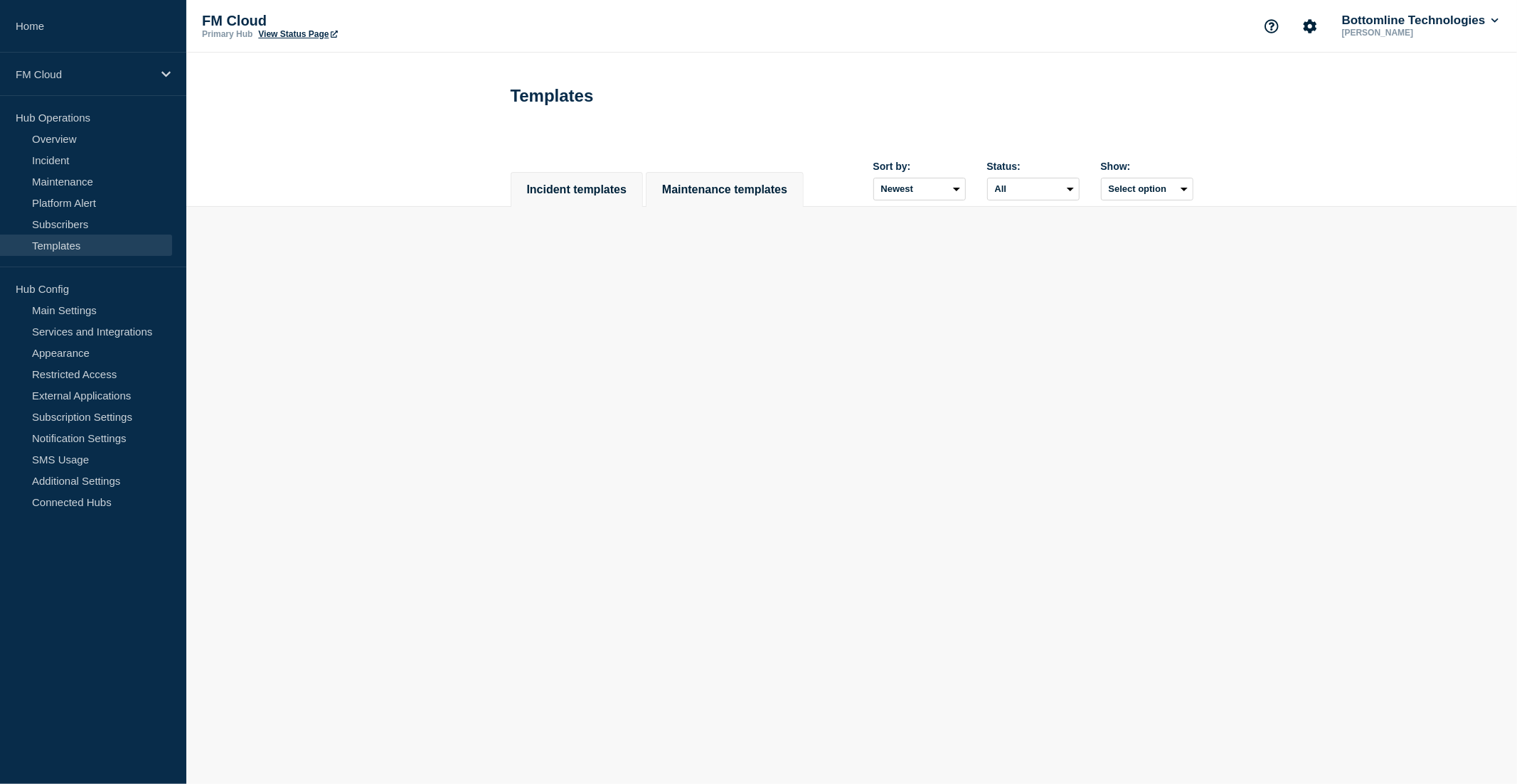
click at [718, 190] on button "Maintenance templates" at bounding box center [724, 189] width 125 height 12
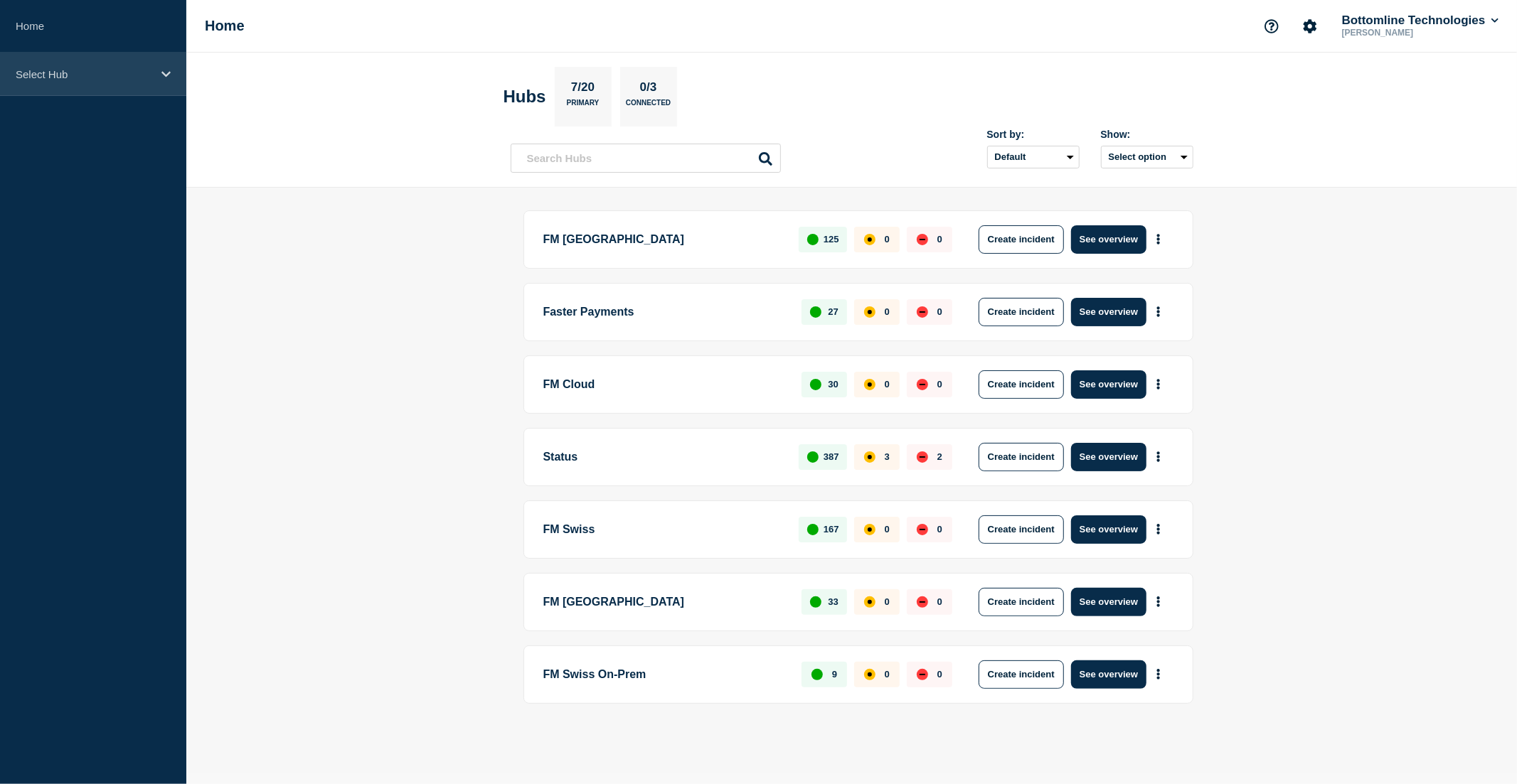
click at [90, 77] on p "Select Hub" at bounding box center [84, 74] width 137 height 12
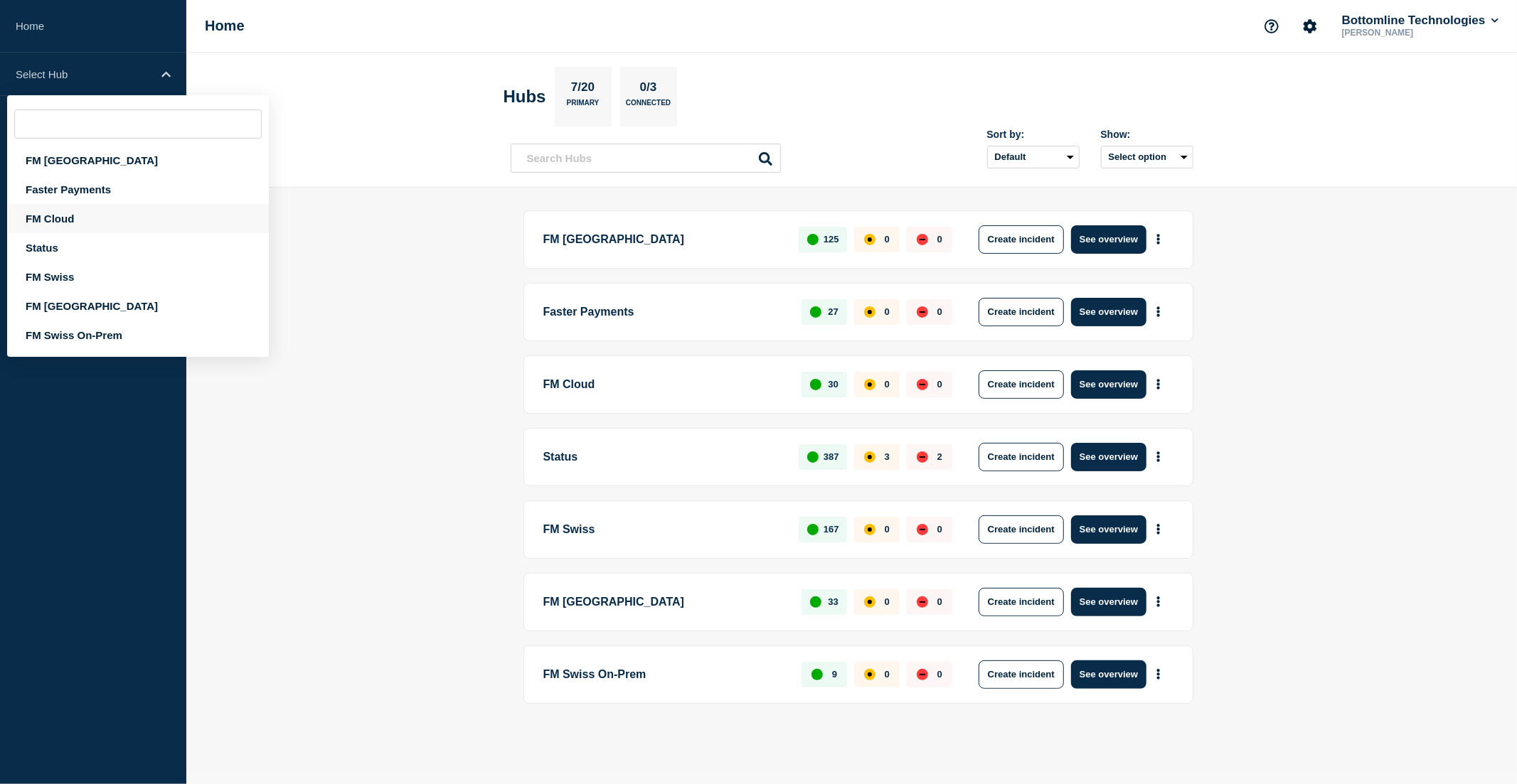
click at [92, 215] on div "FM Cloud" at bounding box center [137, 219] width 261 height 29
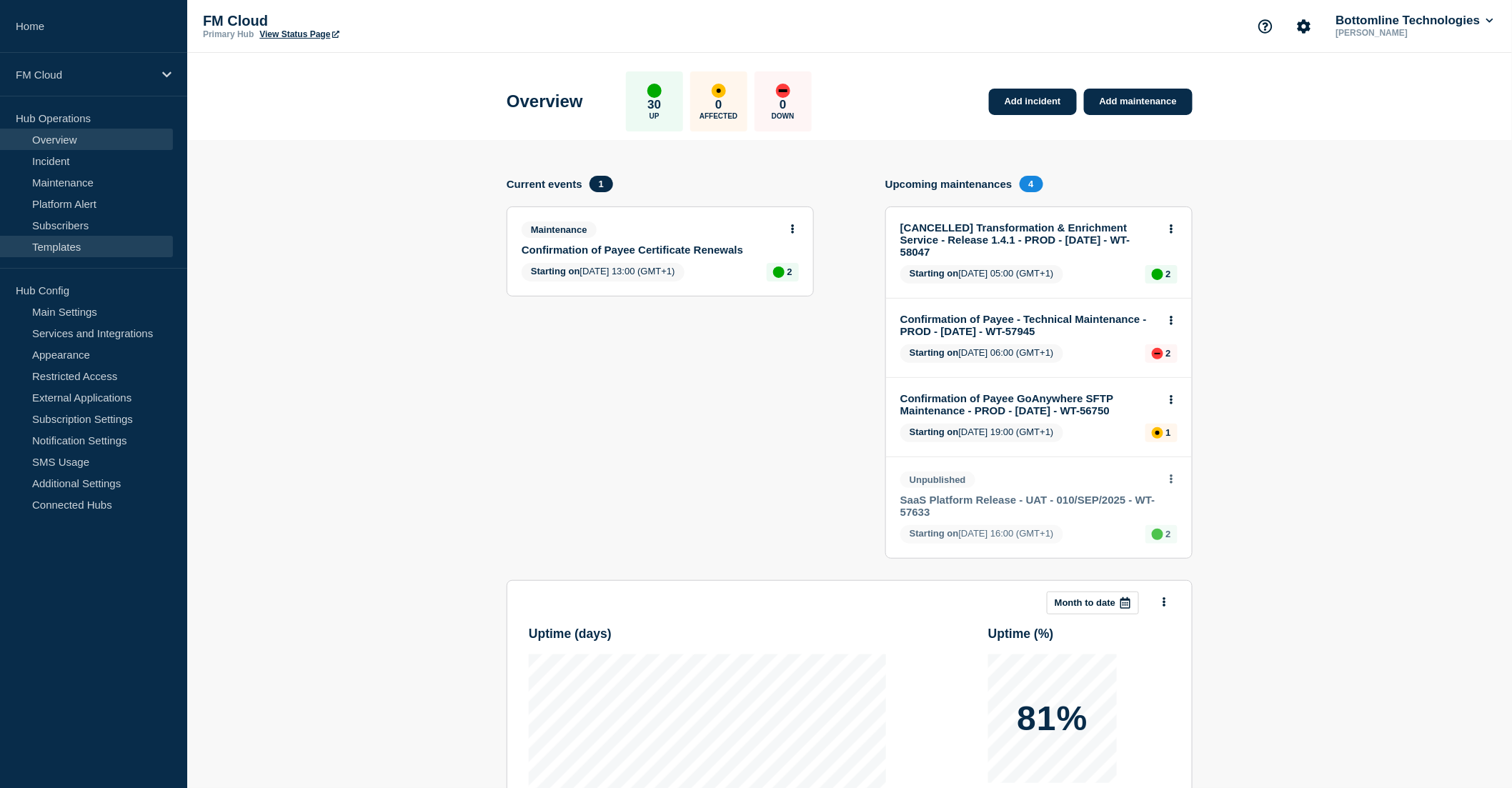
click at [78, 251] on link "Templates" at bounding box center [86, 246] width 173 height 21
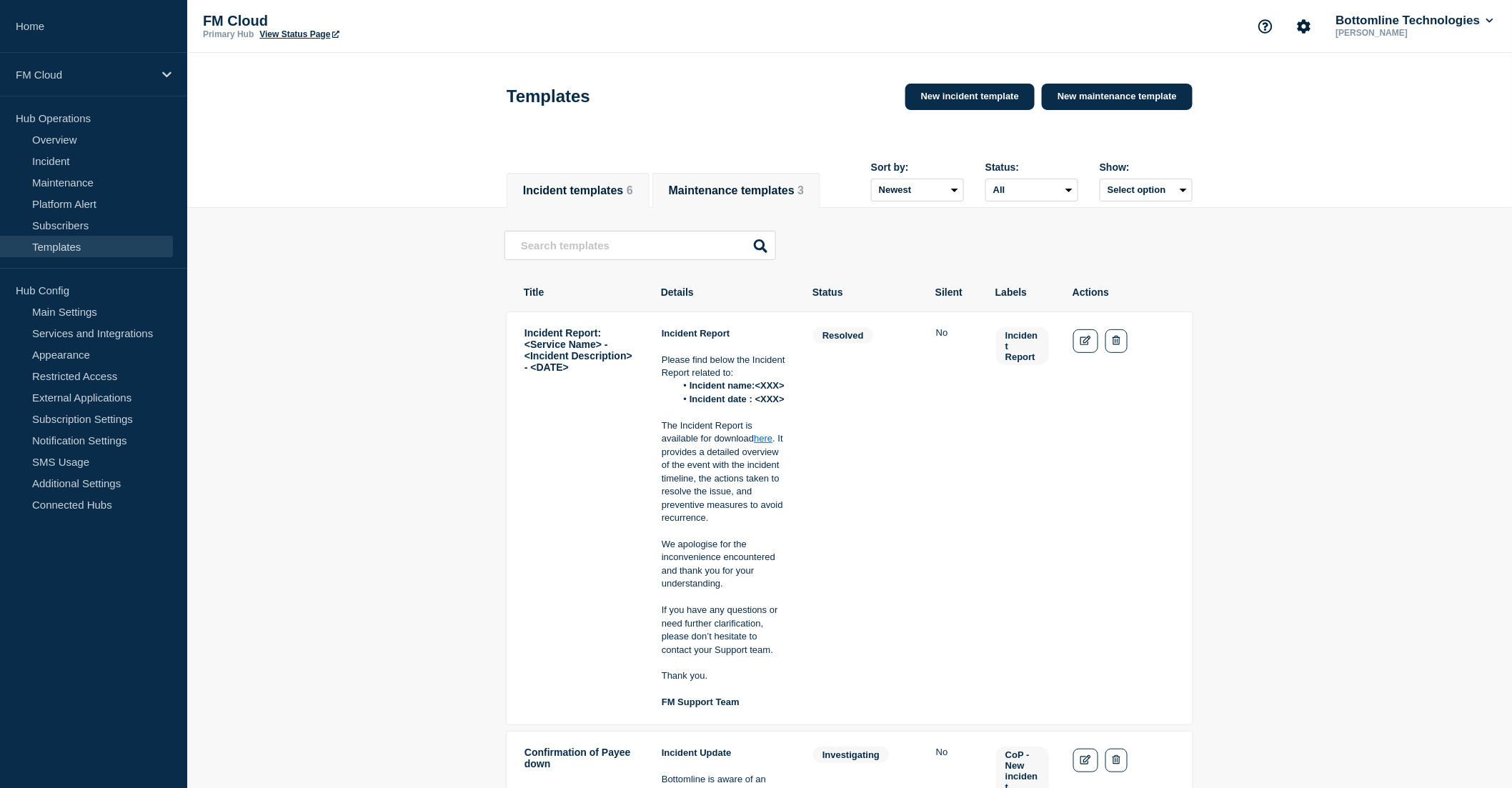
click at [722, 187] on button "Maintenance templates 3" at bounding box center [735, 190] width 135 height 12
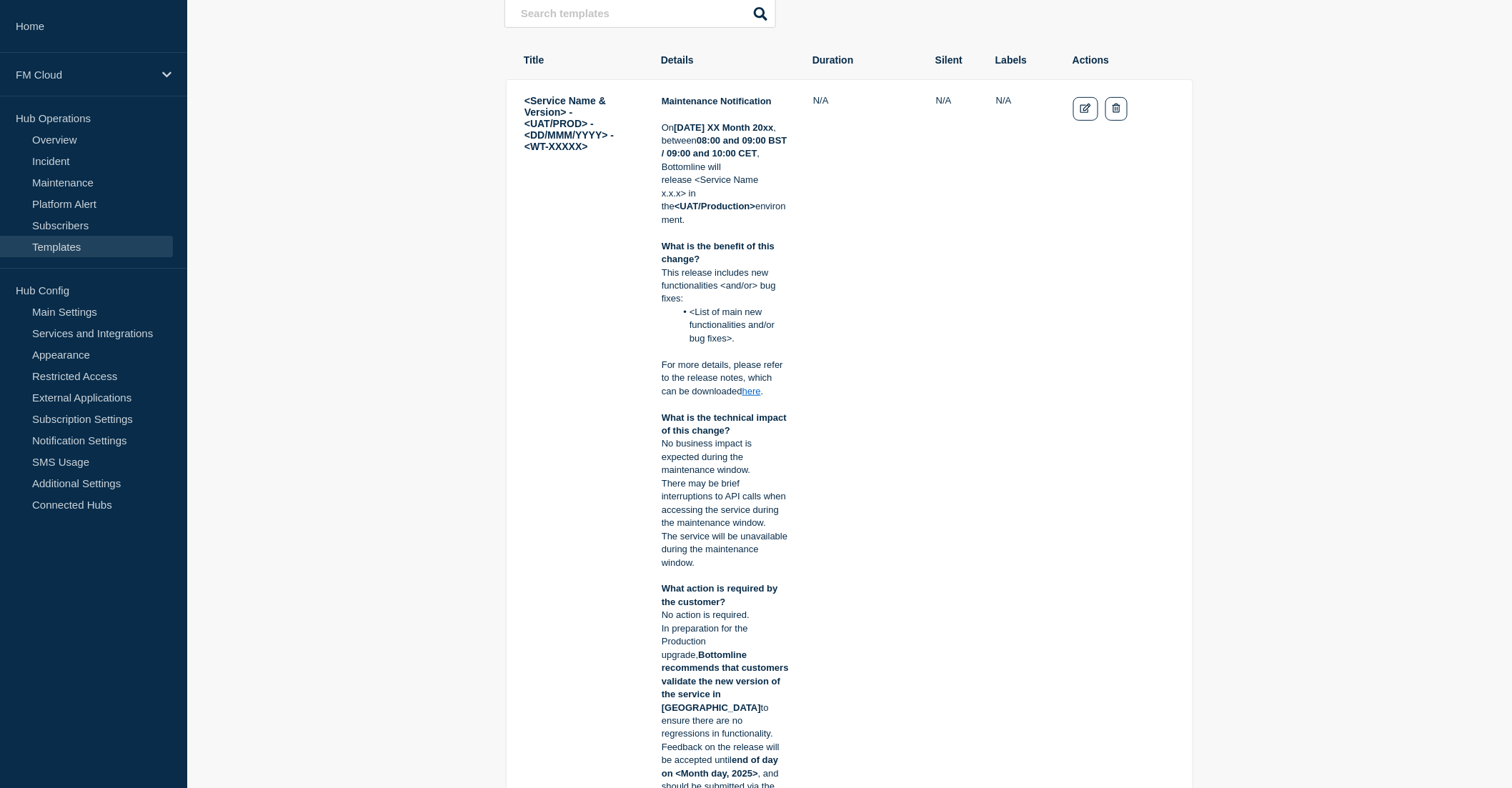
scroll to position [238, 0]
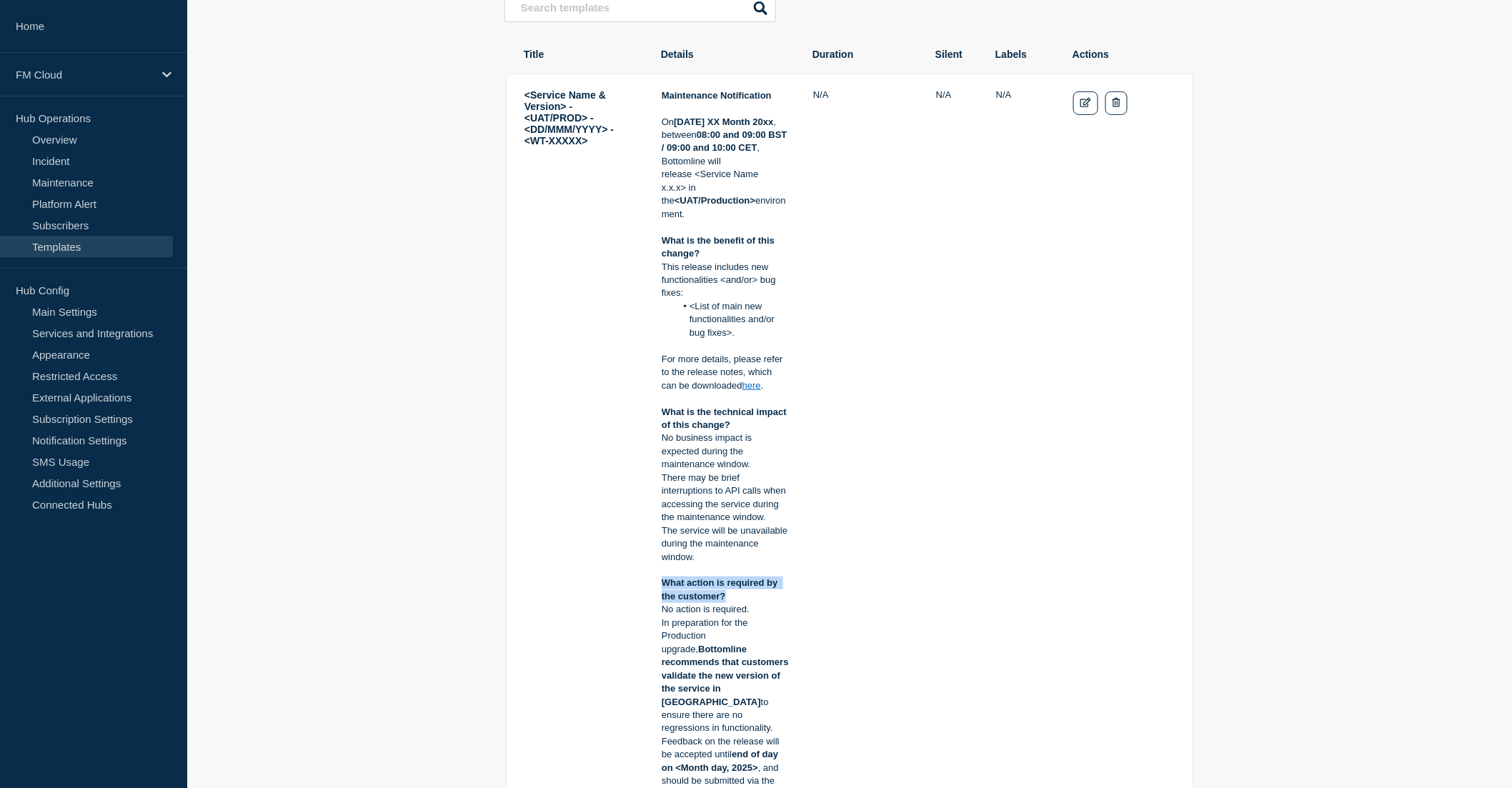
drag, startPoint x: 738, startPoint y: 595, endPoint x: 653, endPoint y: 583, distance: 85.8
copy strong "What action is required by the customer?"
drag, startPoint x: 662, startPoint y: 411, endPoint x: 735, endPoint y: 426, distance: 74.5
click at [735, 426] on p "What is the technical impact of this change?" at bounding box center [725, 419] width 127 height 27
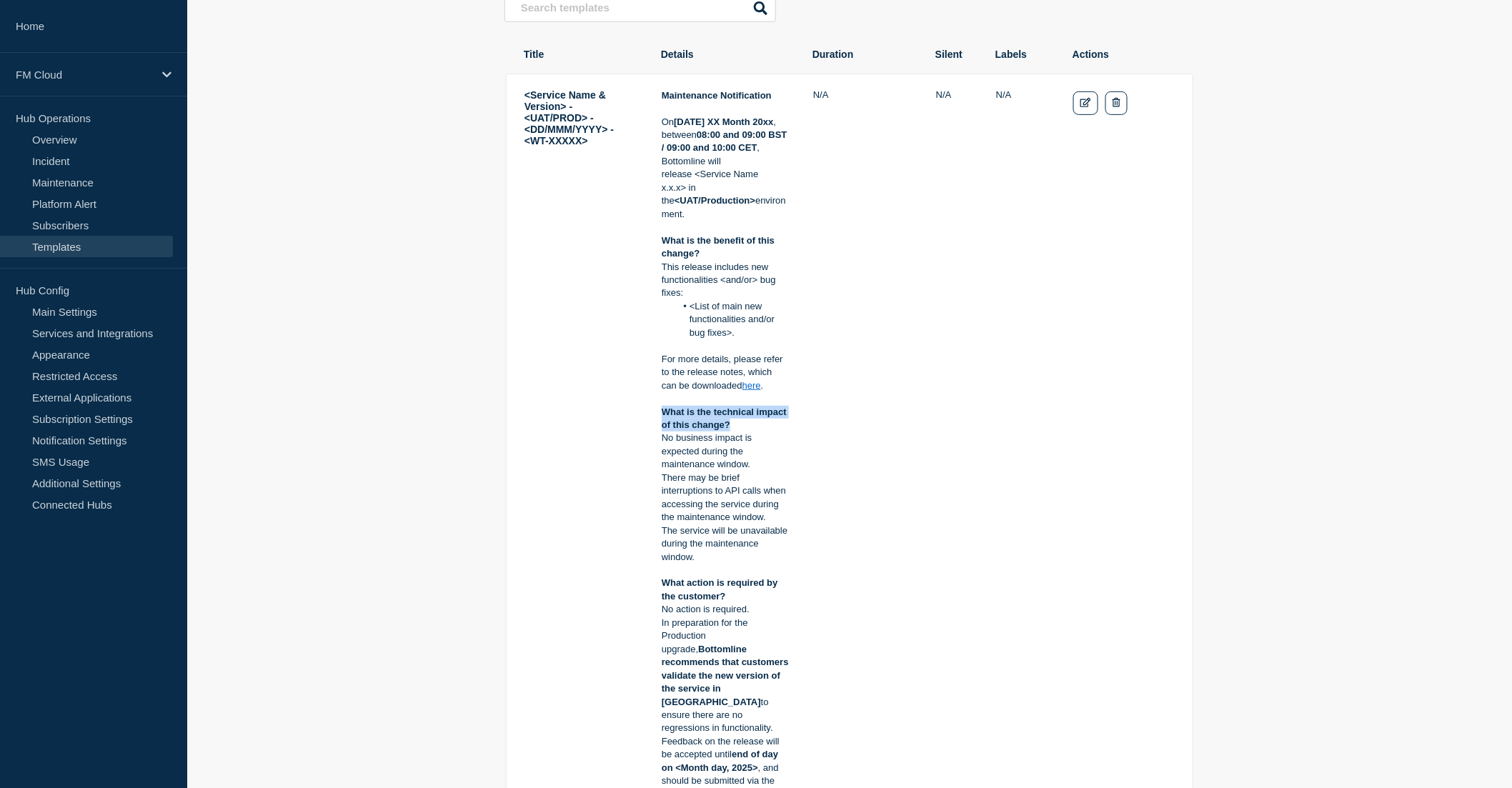
copy strong "What is the technical impact of this change?"
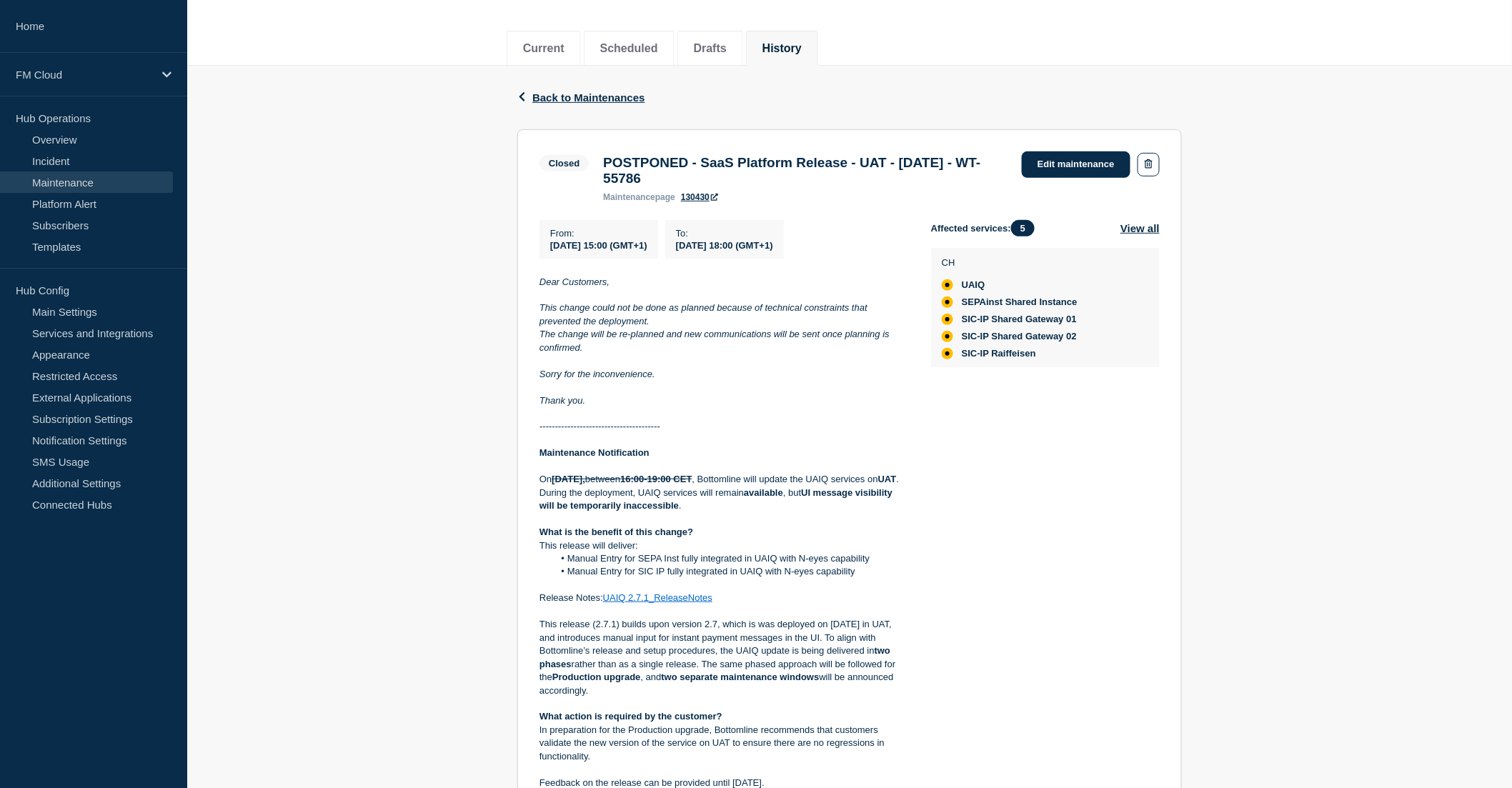
scroll to position [152, 0]
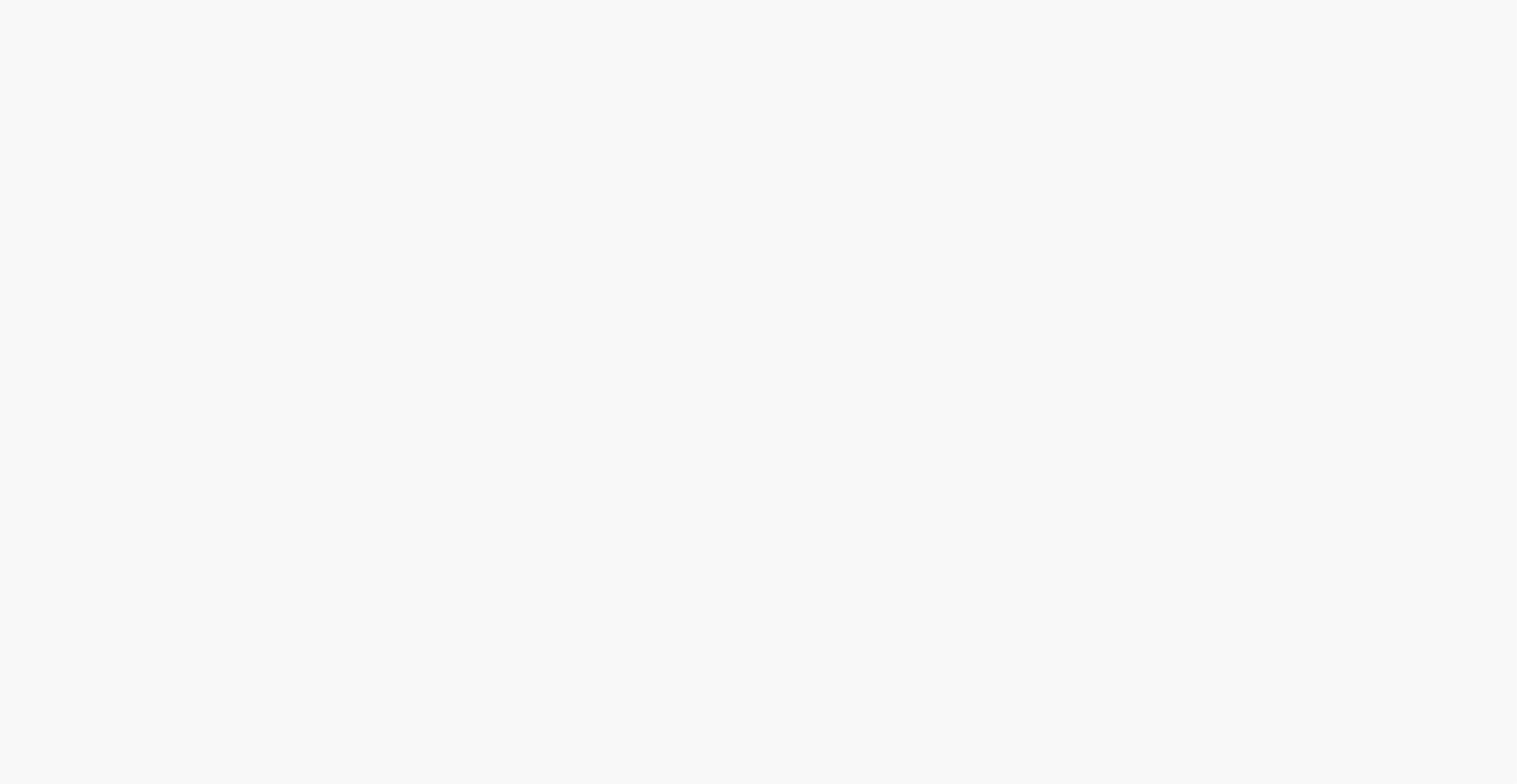
click at [1207, 209] on body at bounding box center [758, 392] width 1517 height 784
